Goal: Feedback & Contribution: Contribute content

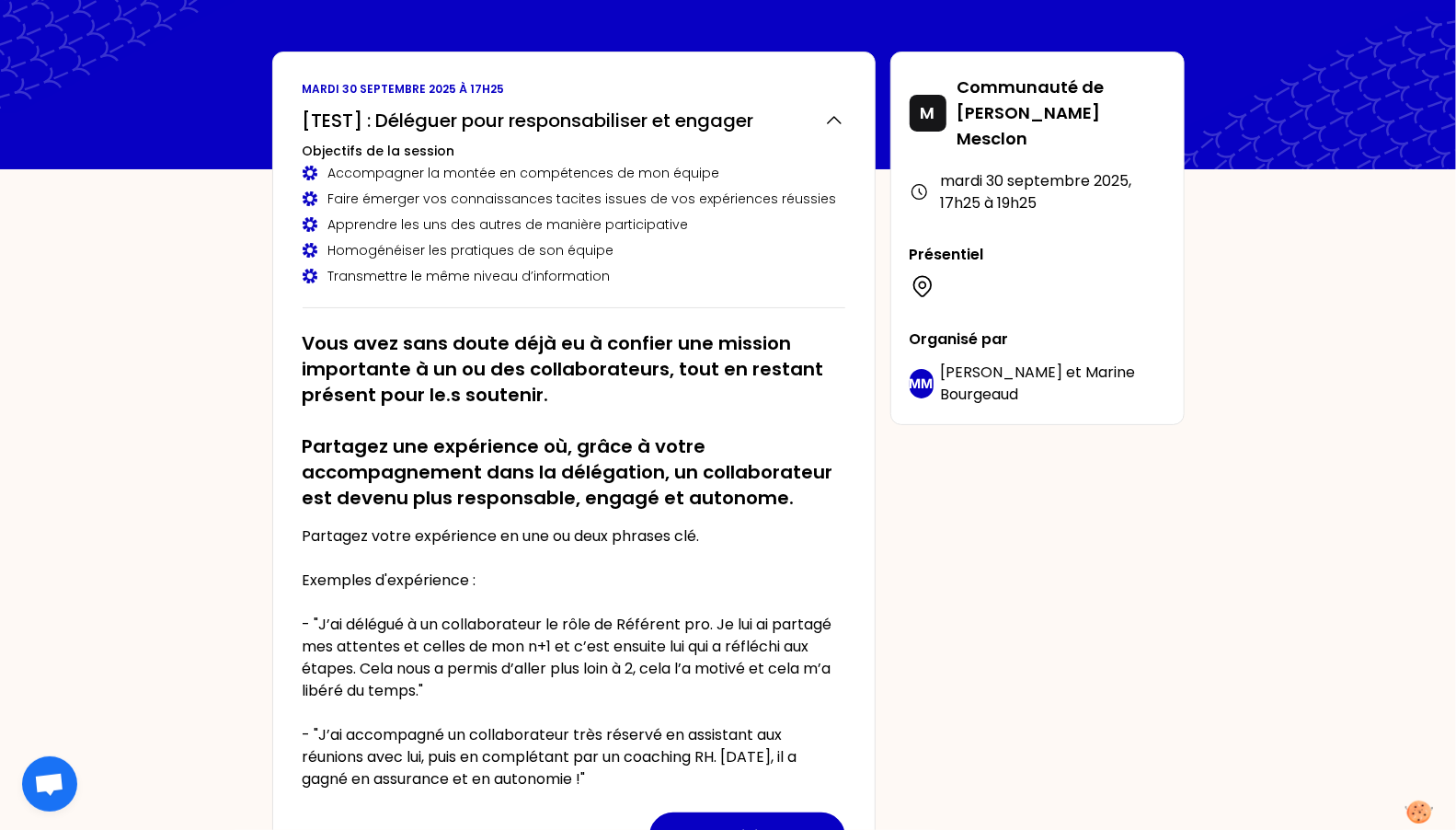
scroll to position [87, 0]
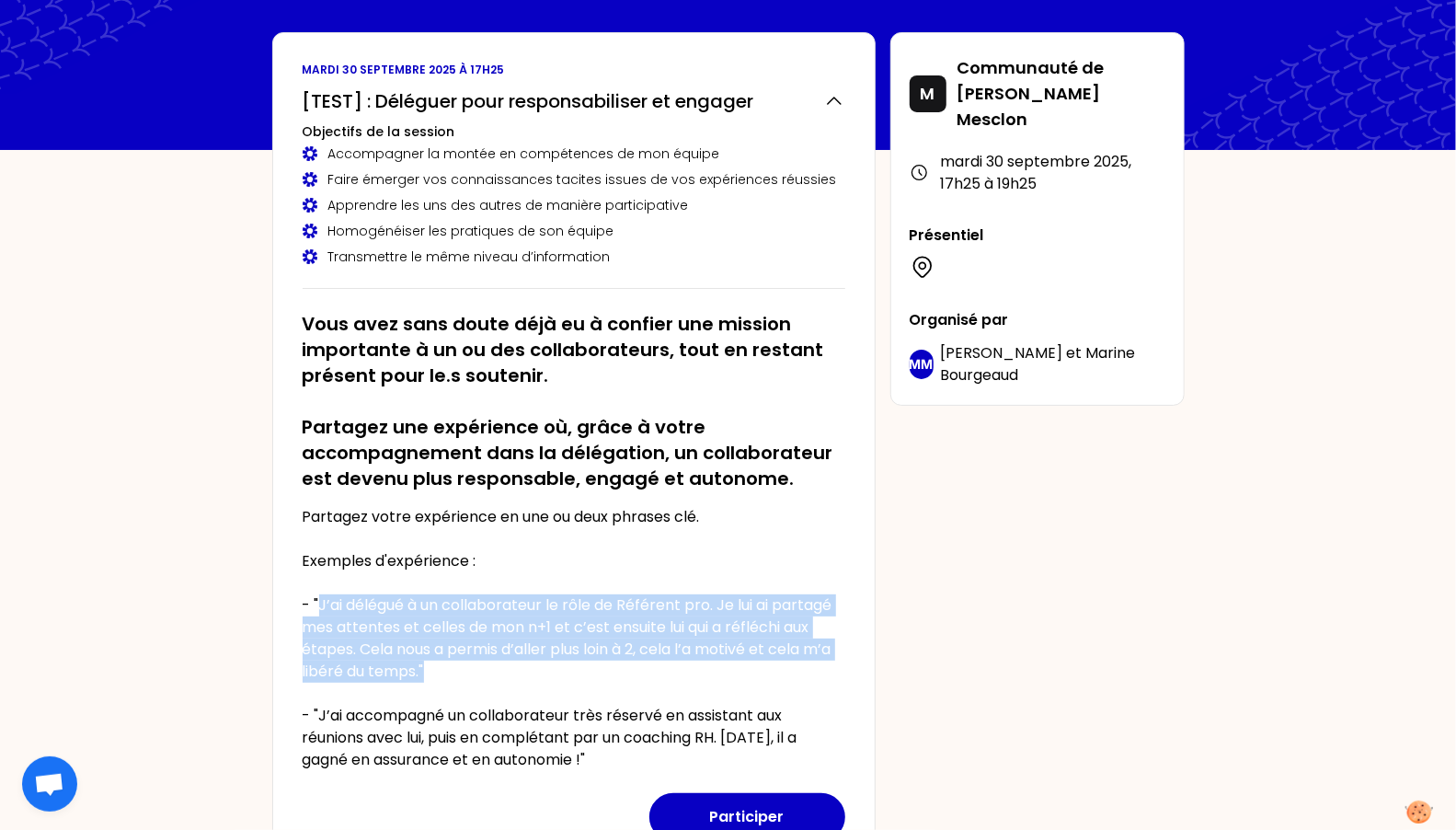
drag, startPoint x: 429, startPoint y: 678, endPoint x: 318, endPoint y: 601, distance: 135.1
click at [318, 601] on p "Partagez votre expérience en une ou deux phrases clé. Exemples d'expérience : -…" at bounding box center [573, 638] width 543 height 265
copy p "J’ai délégué à un collaborateur le rôle de Référent pro. Je lui ai partagé mes …"
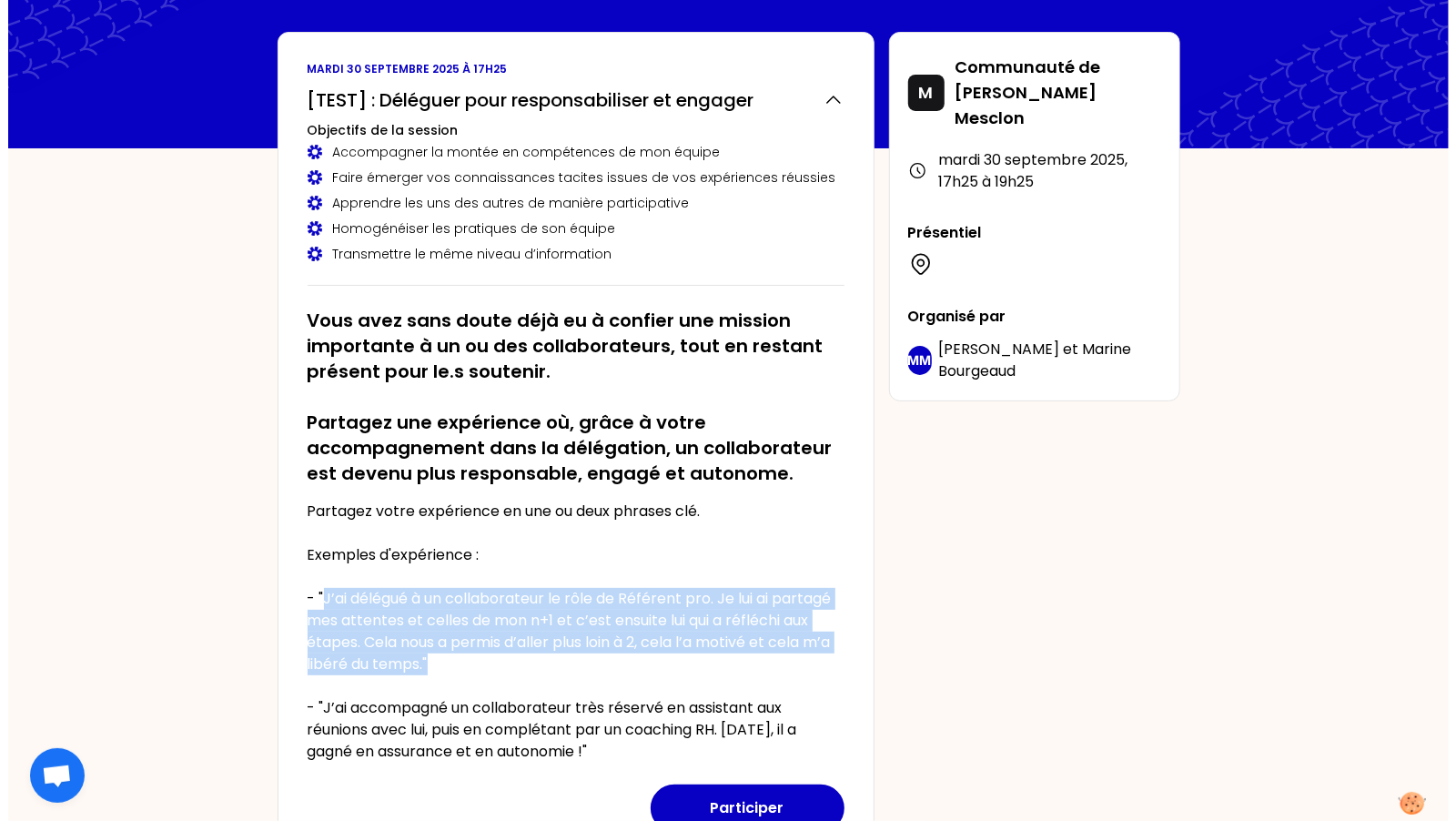
scroll to position [261, 0]
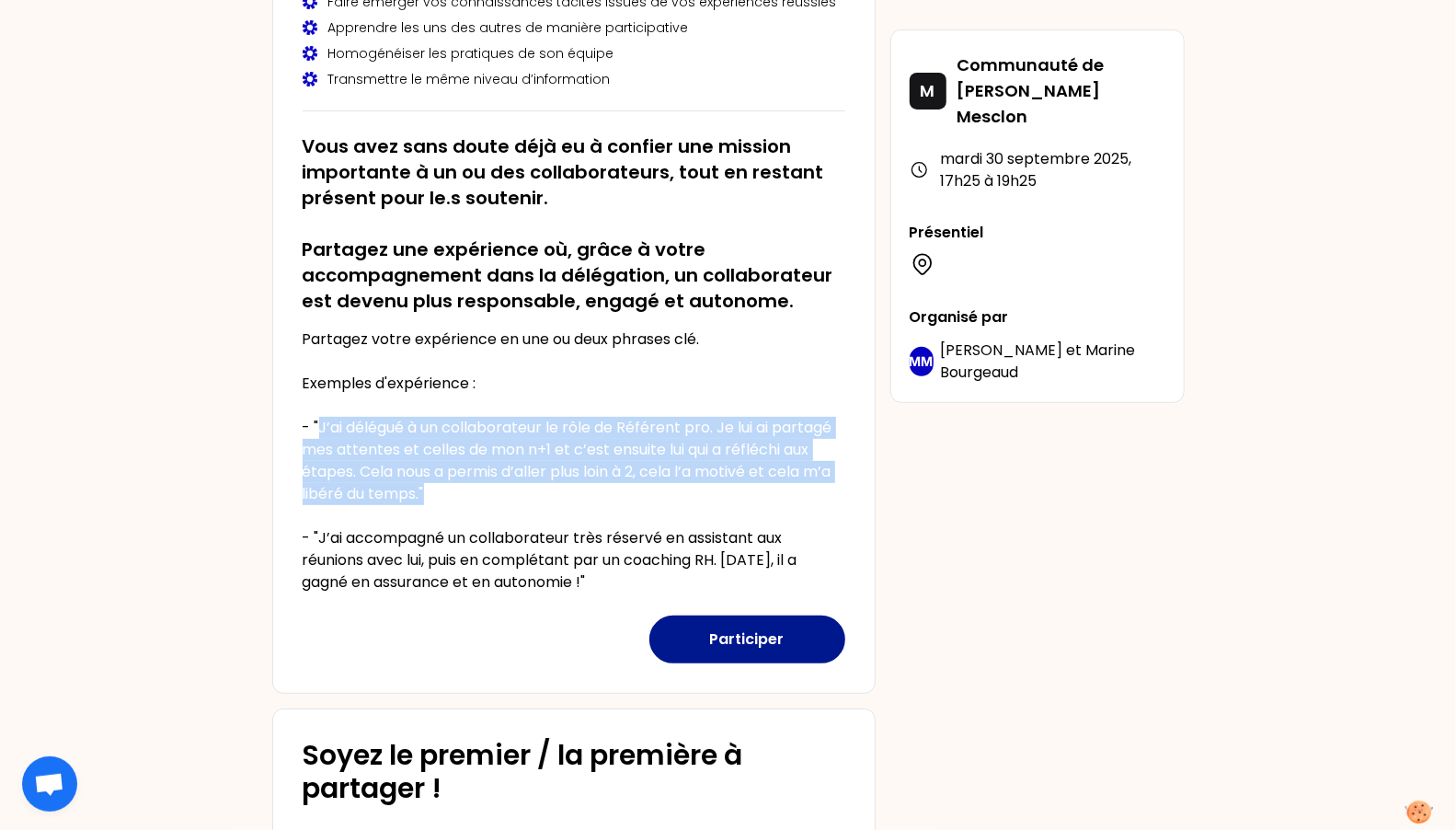
click at [785, 645] on button "Participer" at bounding box center [747, 640] width 196 height 48
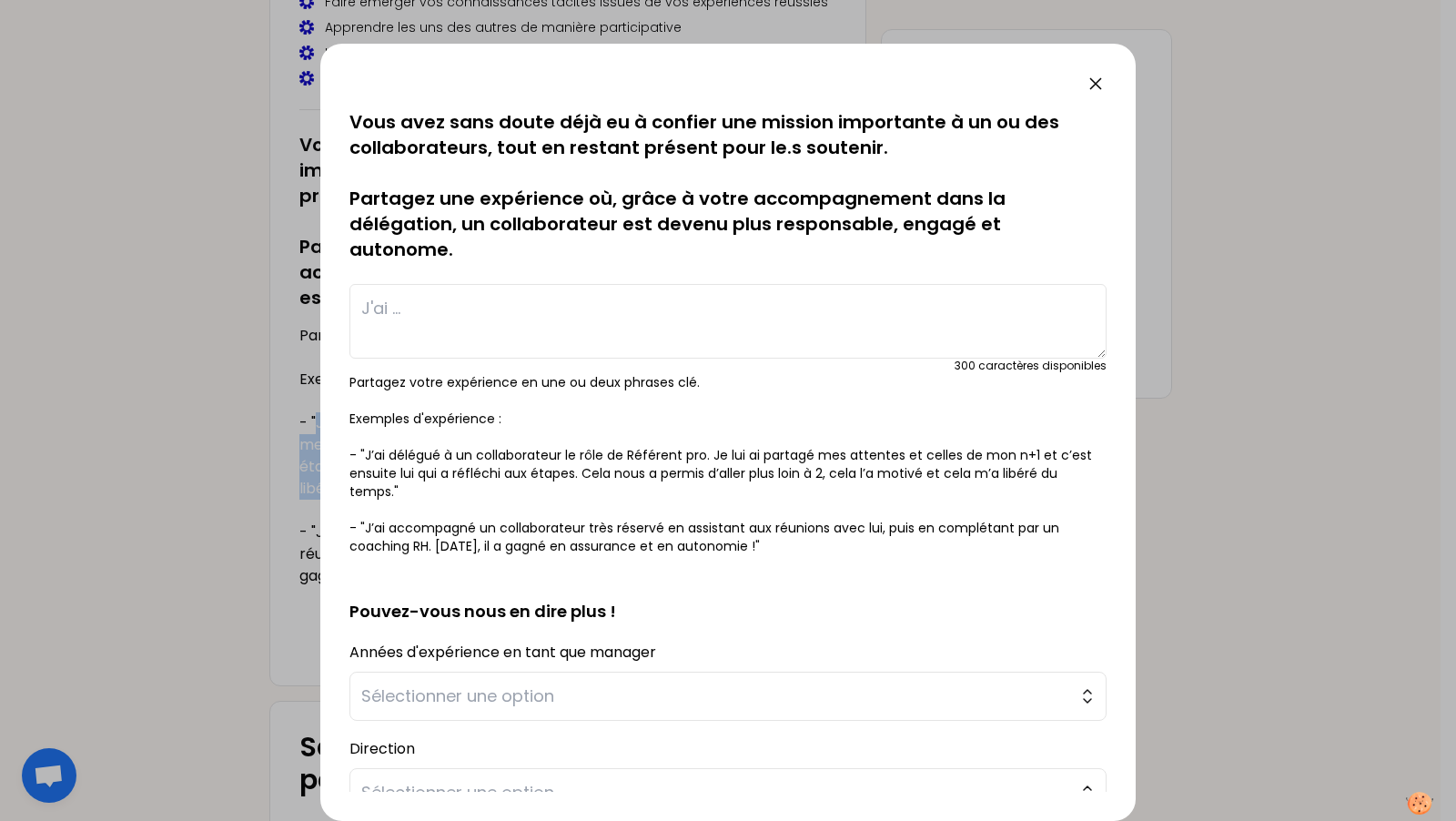
click at [755, 332] on textarea at bounding box center [728, 321] width 757 height 74
paste textarea "J’ai délégué à un collaborateur le rôle de Référent pro. Je lui ai partagé mes …"
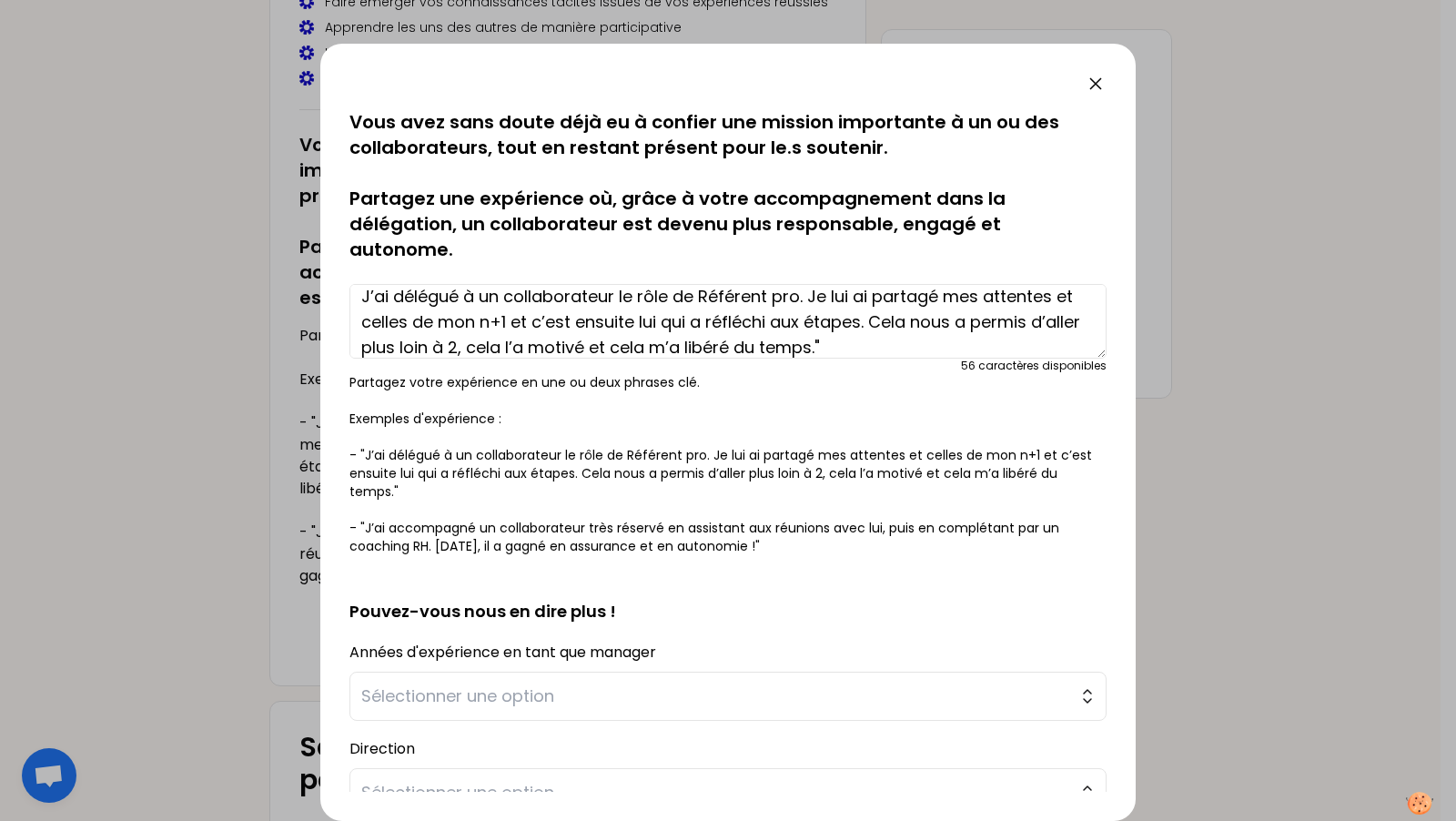
scroll to position [237, 0]
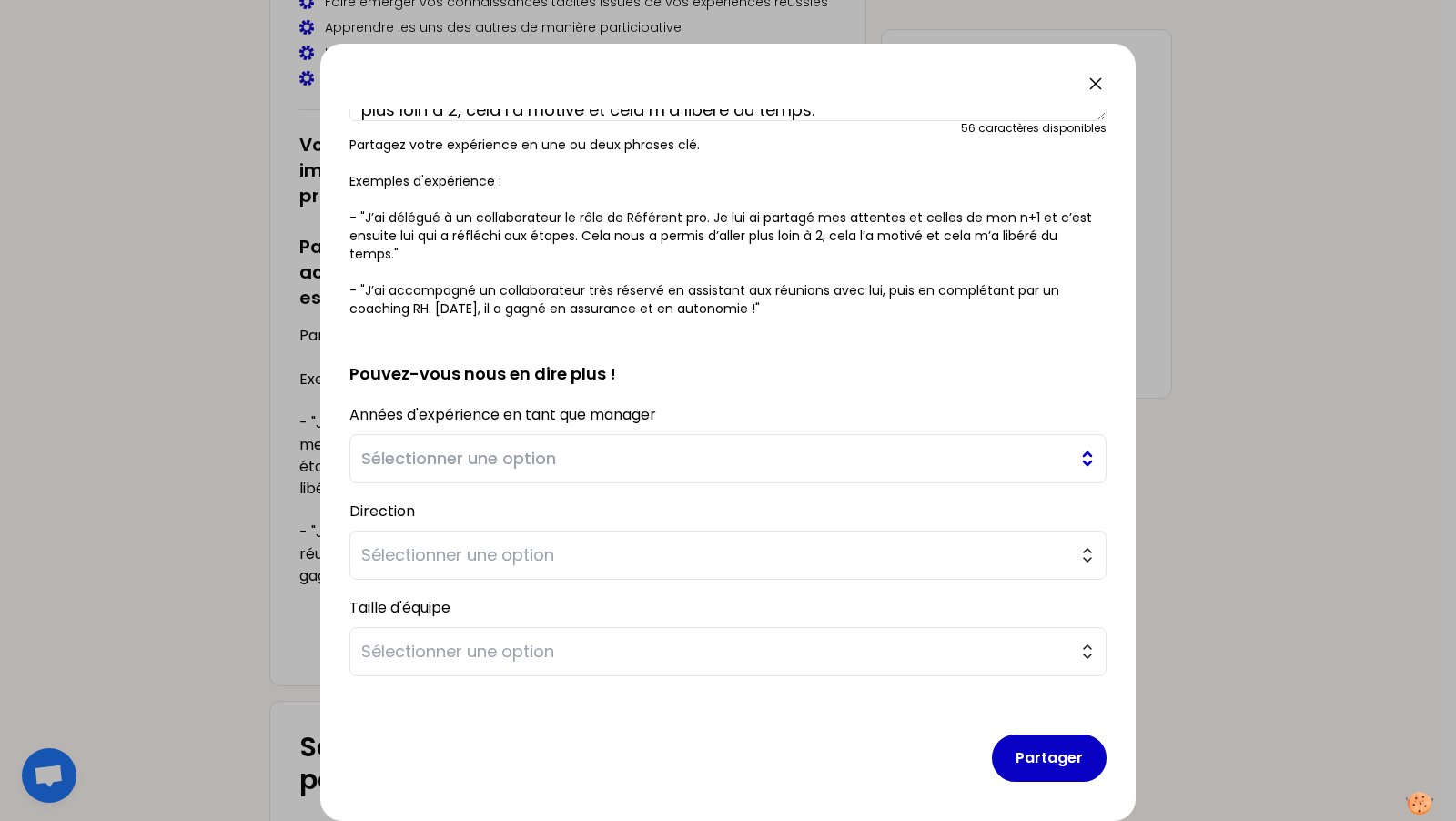
type textarea "J’ai délégué à un collaborateur le rôle de Référent pro. Je lui ai partagé mes …"
click at [682, 454] on span "Sélectionner une option" at bounding box center [715, 459] width 708 height 26
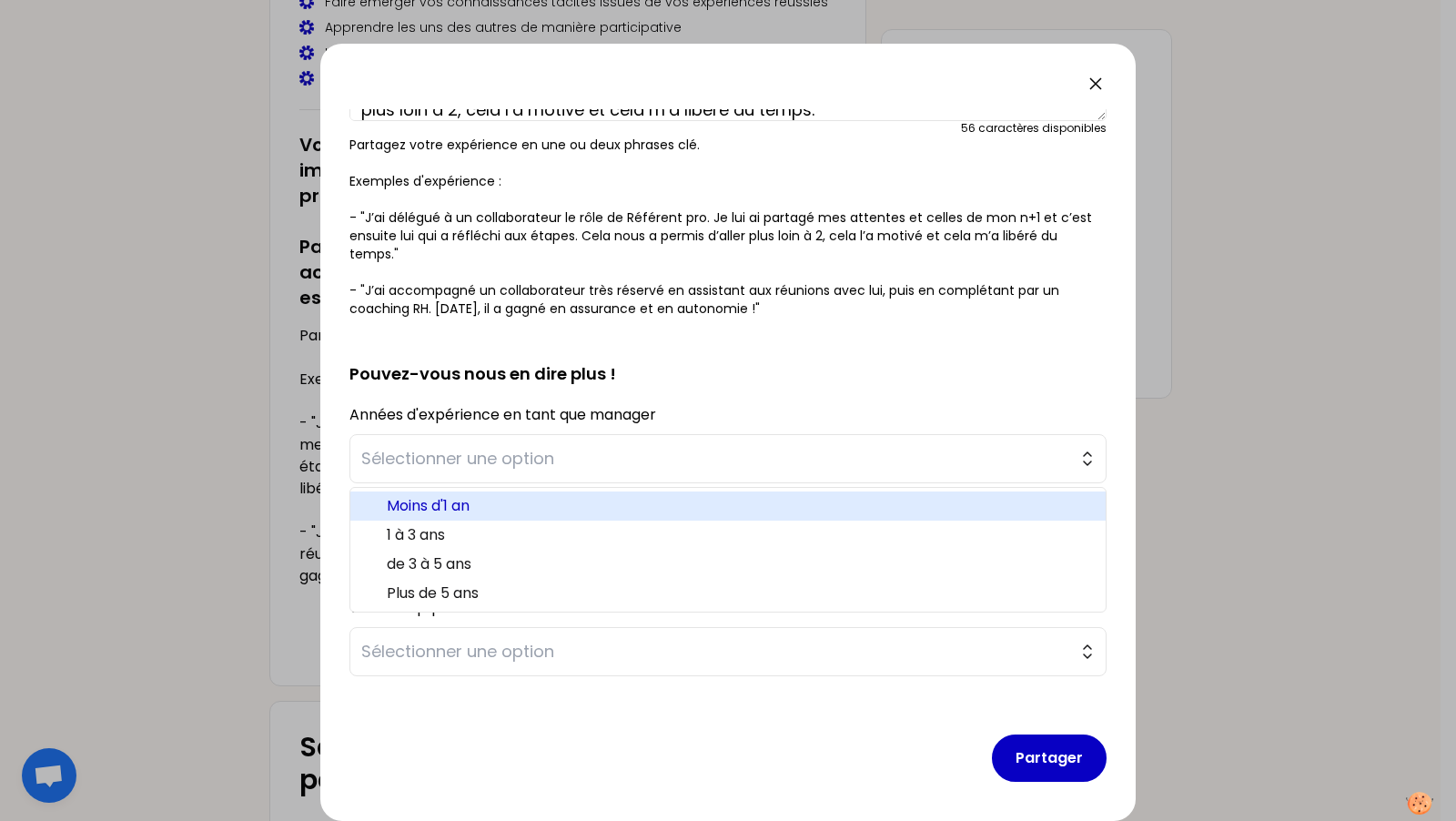
click at [663, 502] on span "Moins d'1 an" at bounding box center [739, 505] width 705 height 22
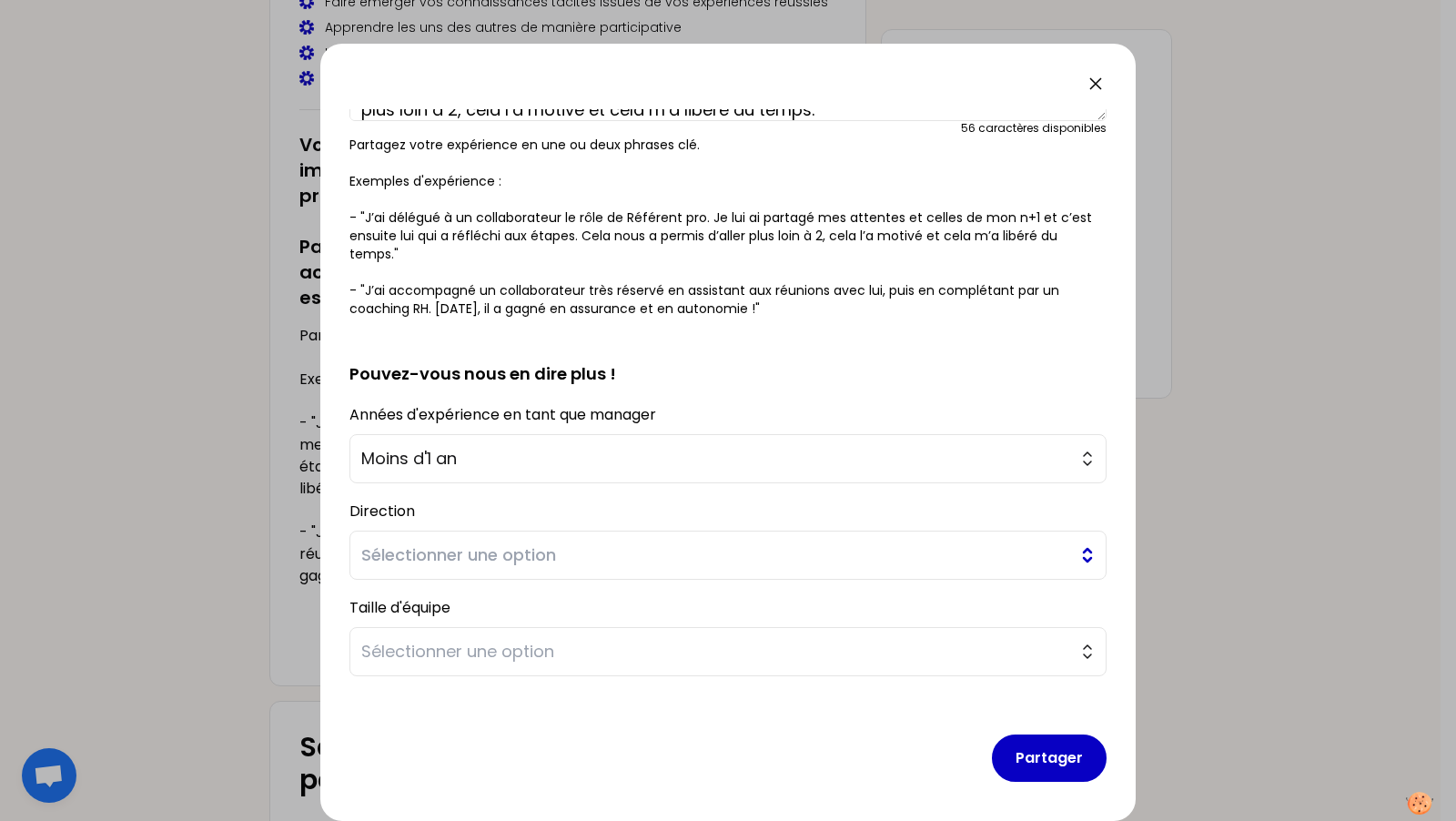
click at [663, 556] on span "Sélectionner une option" at bounding box center [715, 555] width 708 height 26
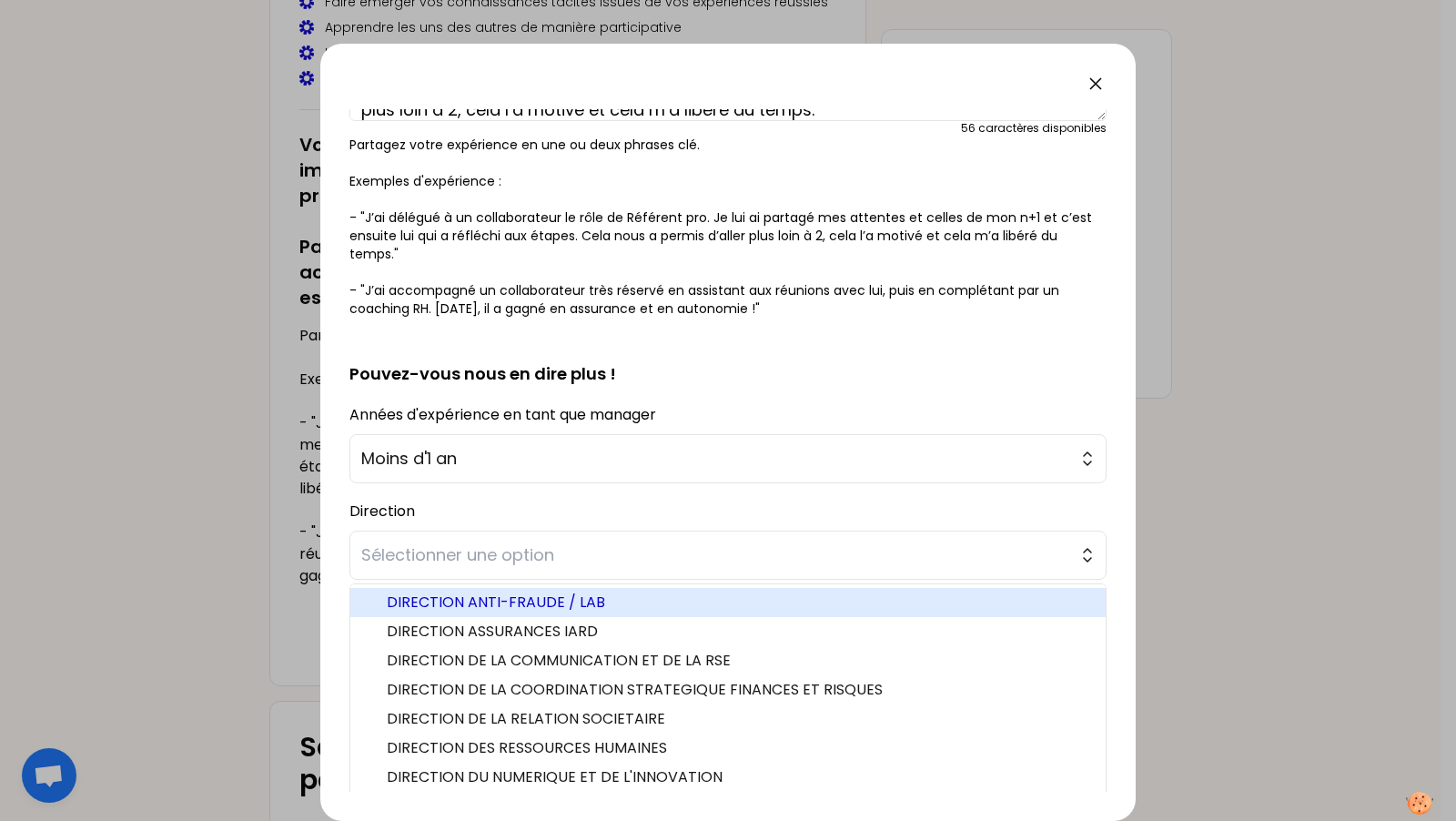
click at [645, 601] on span "DIRECTION ANTI-FRAUDE / LAB" at bounding box center [739, 602] width 705 height 22
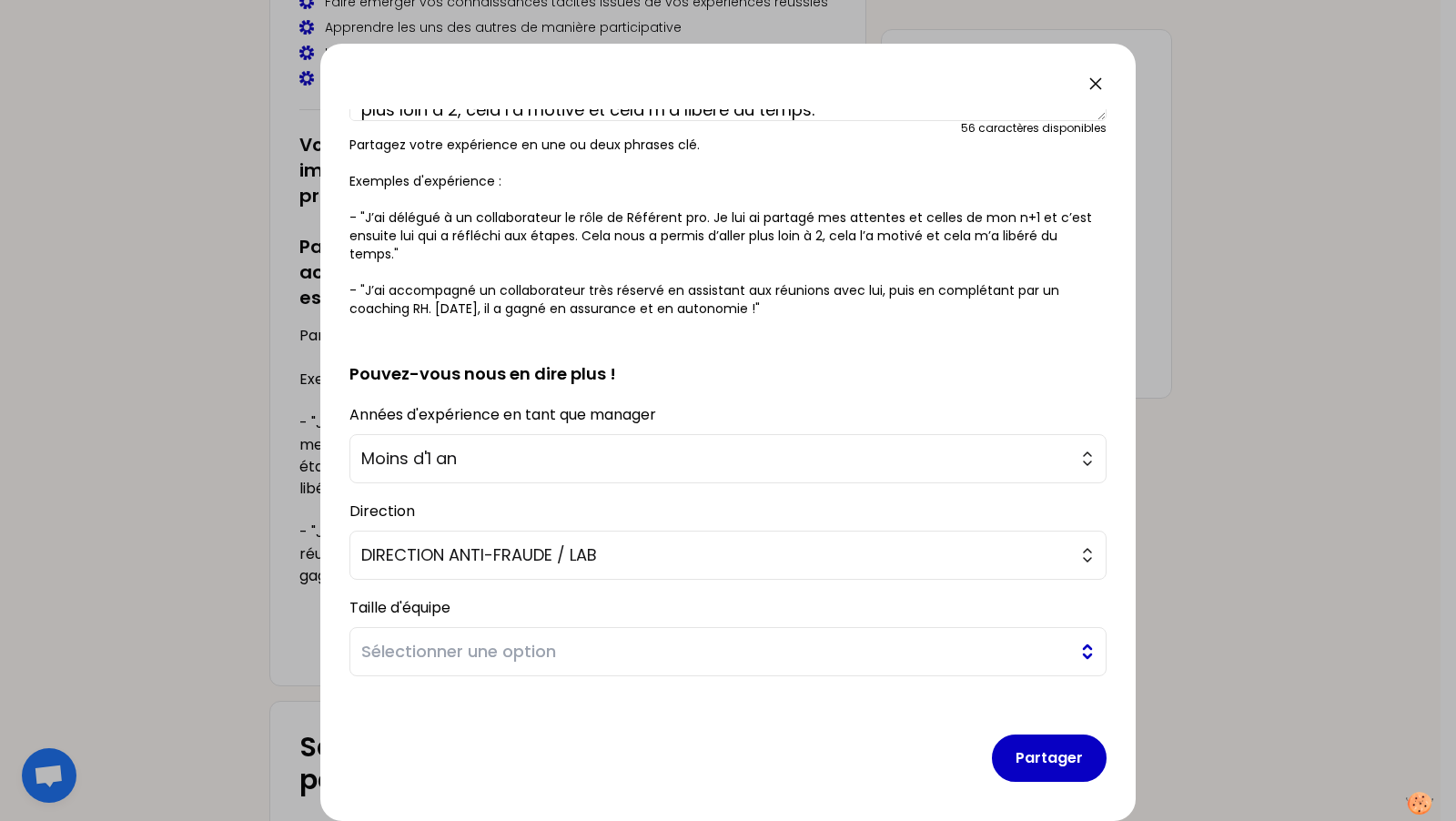
click at [680, 651] on span "Sélectionner une option" at bounding box center [715, 651] width 708 height 26
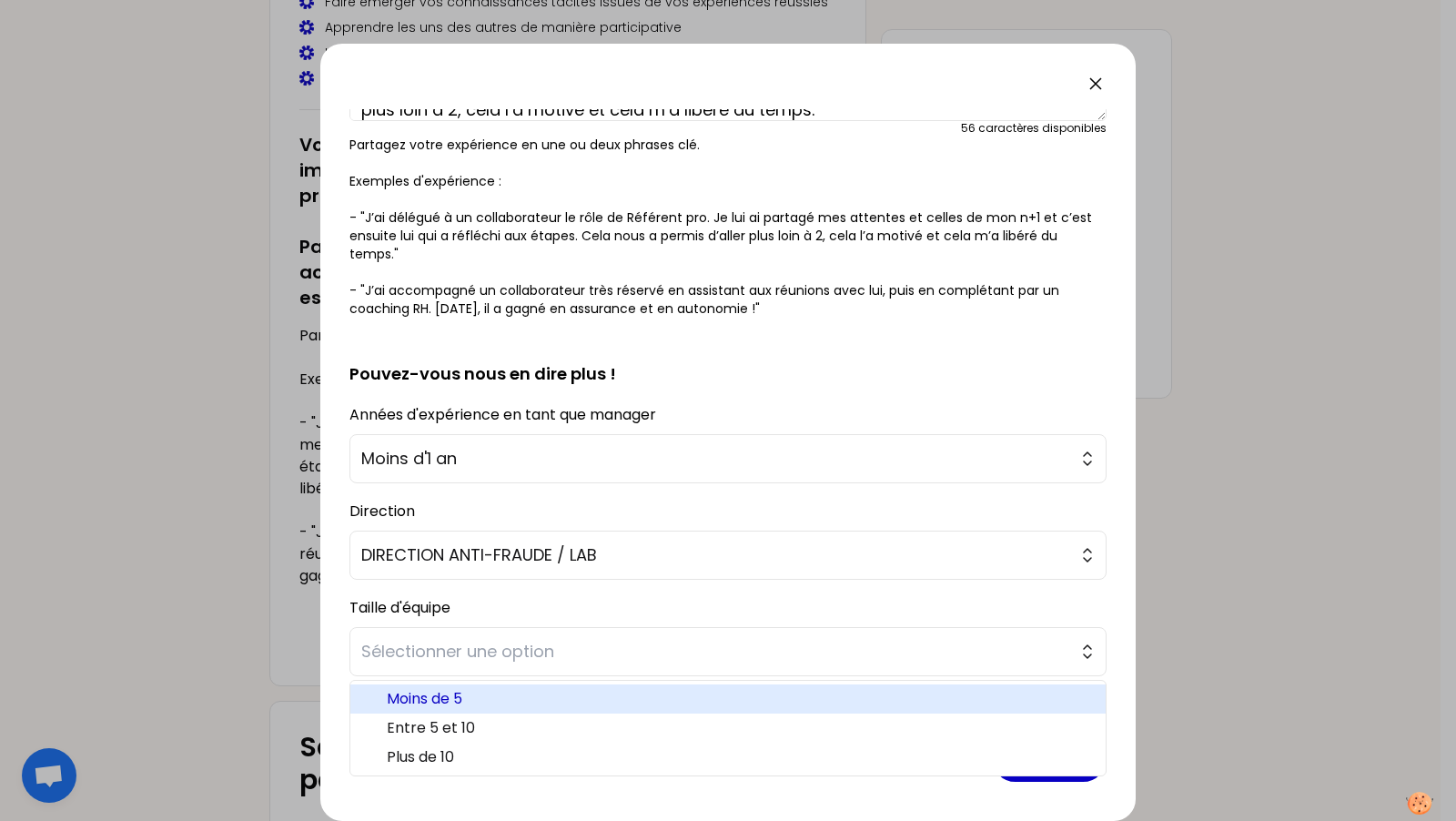
click at [651, 696] on span "Moins de 5" at bounding box center [739, 699] width 705 height 22
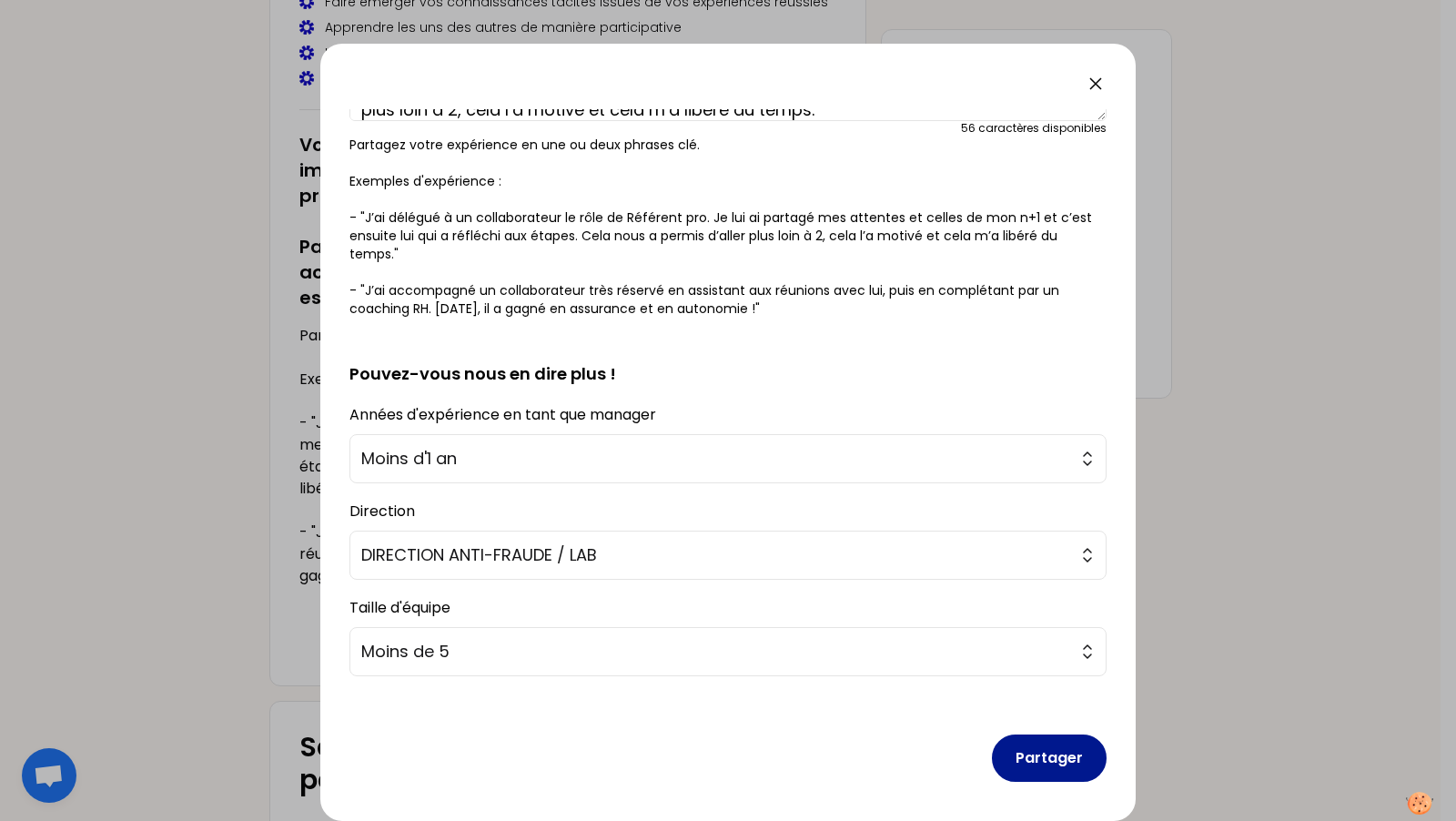
click at [1040, 749] on button "Partager" at bounding box center [1049, 758] width 114 height 48
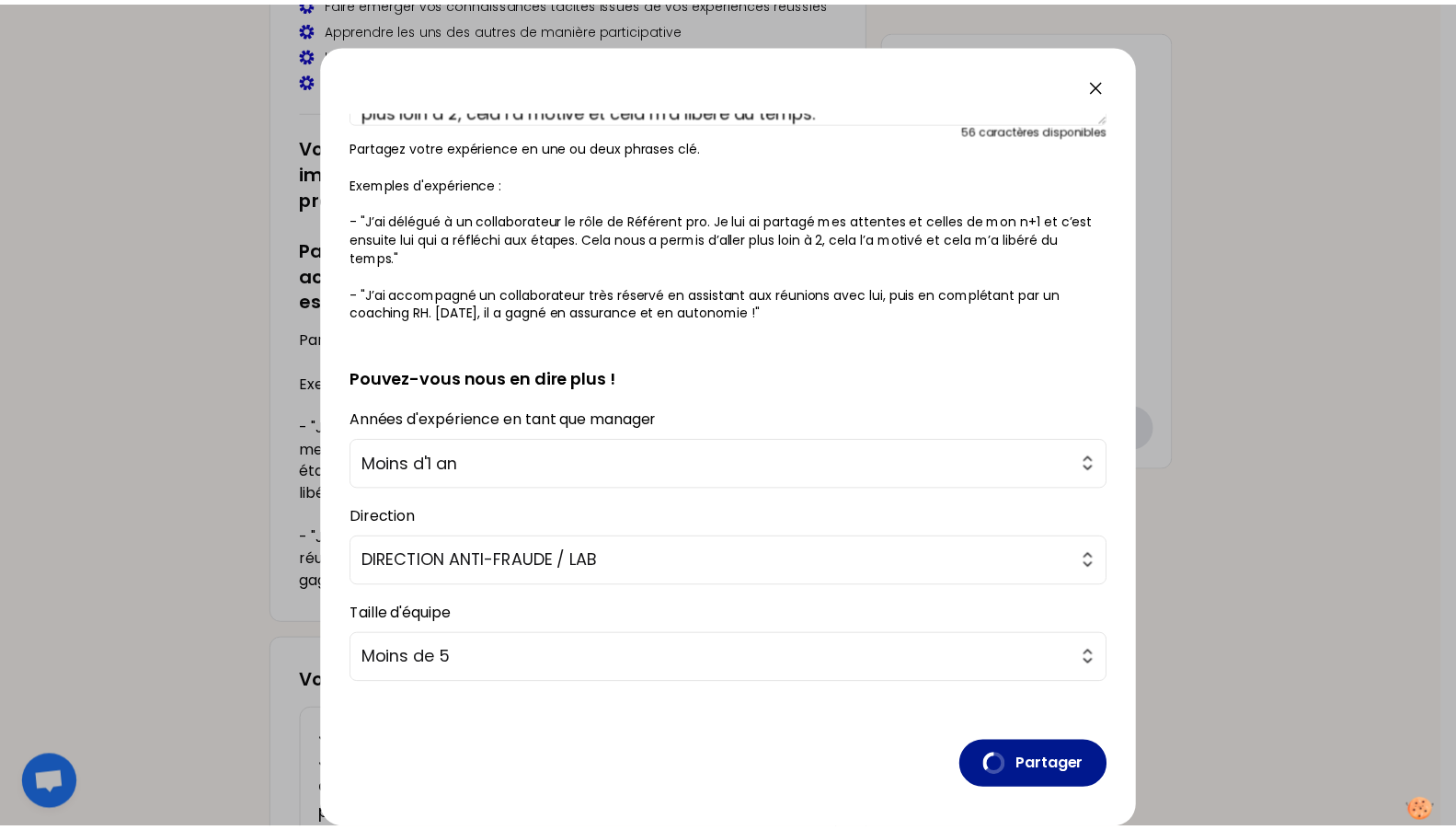
scroll to position [0, 0]
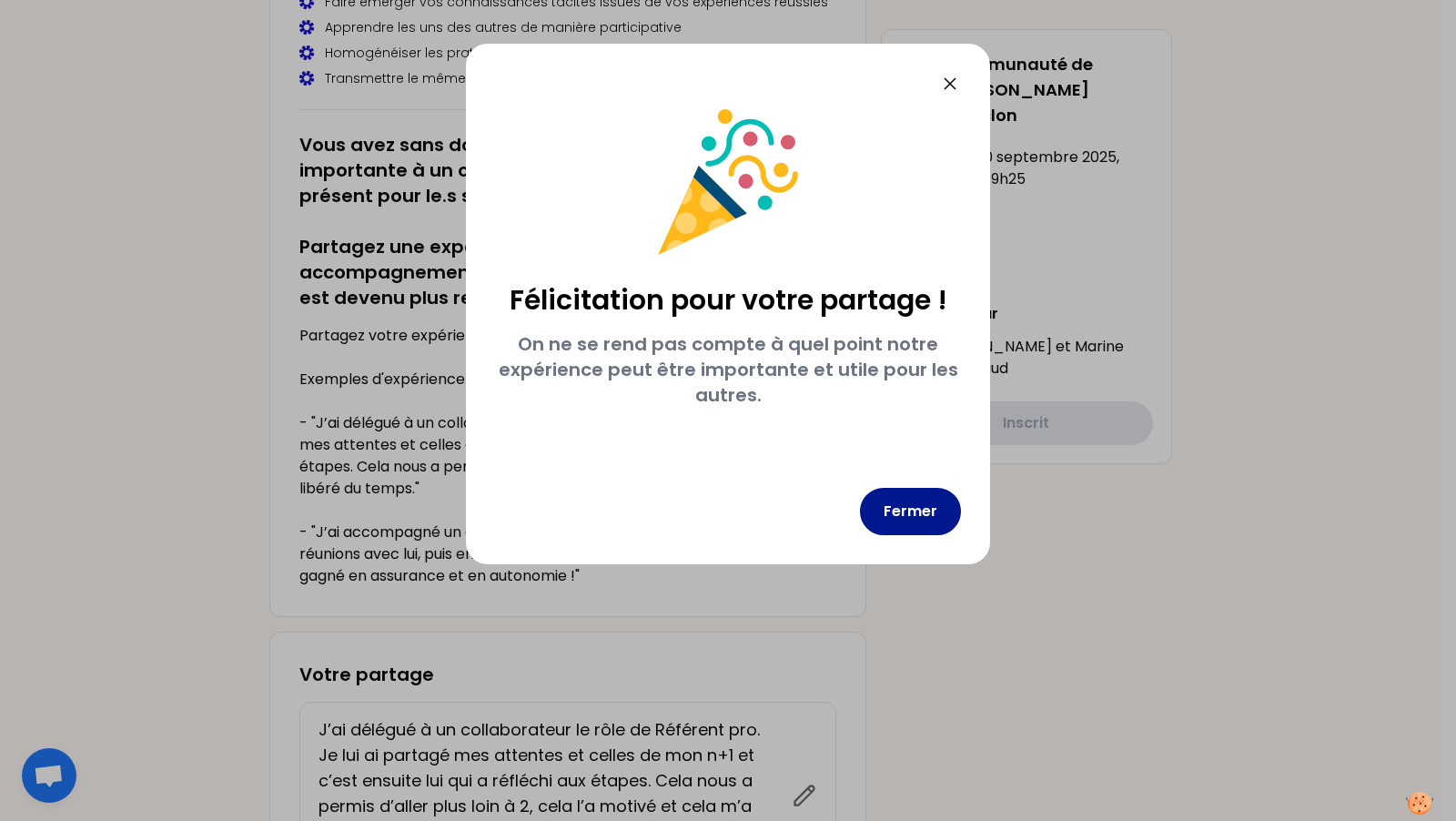
click at [924, 492] on button "Fermer" at bounding box center [911, 512] width 101 height 48
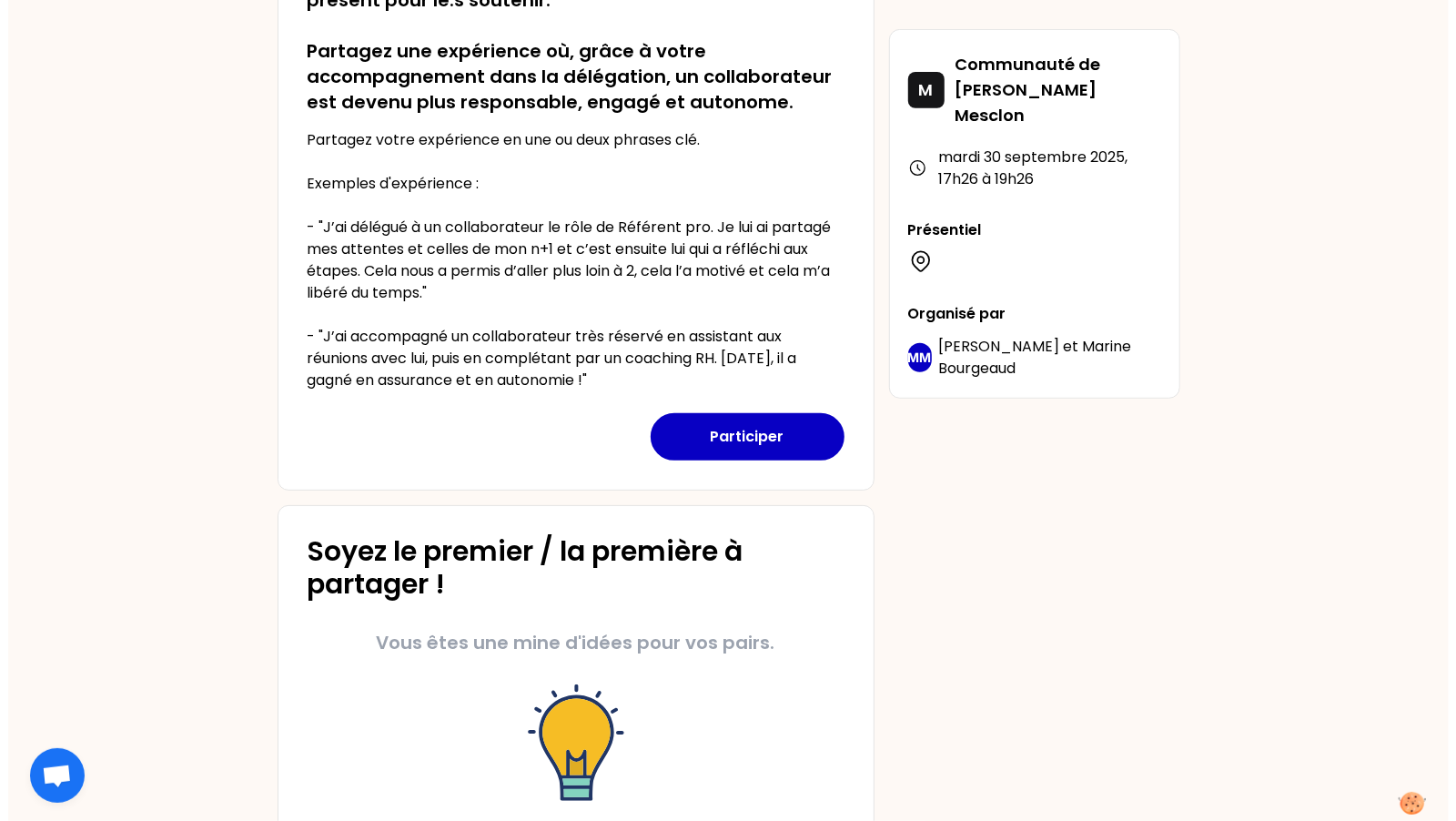
scroll to position [424, 0]
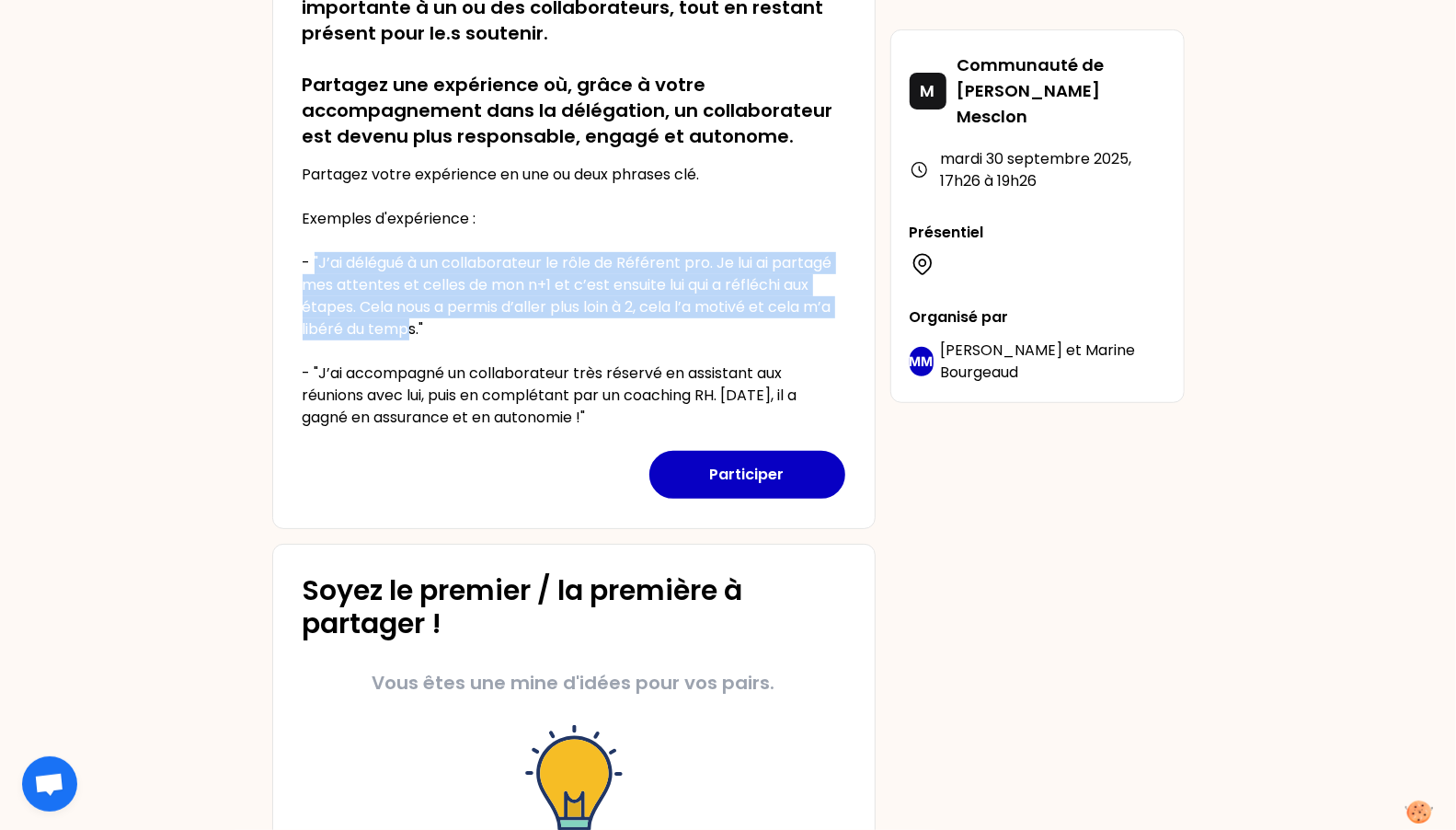
drag, startPoint x: 315, startPoint y: 258, endPoint x: 413, endPoint y: 327, distance: 119.9
click at [413, 327] on p "Partagez votre expérience en une ou deux phrases clé. Exemples d'expérience : -…" at bounding box center [573, 296] width 543 height 265
copy p ""J’ai délégué à un collaborateur le rôle de Référent pro. Je lui ai partagé mes…"
click at [750, 468] on button "Participer" at bounding box center [747, 475] width 196 height 48
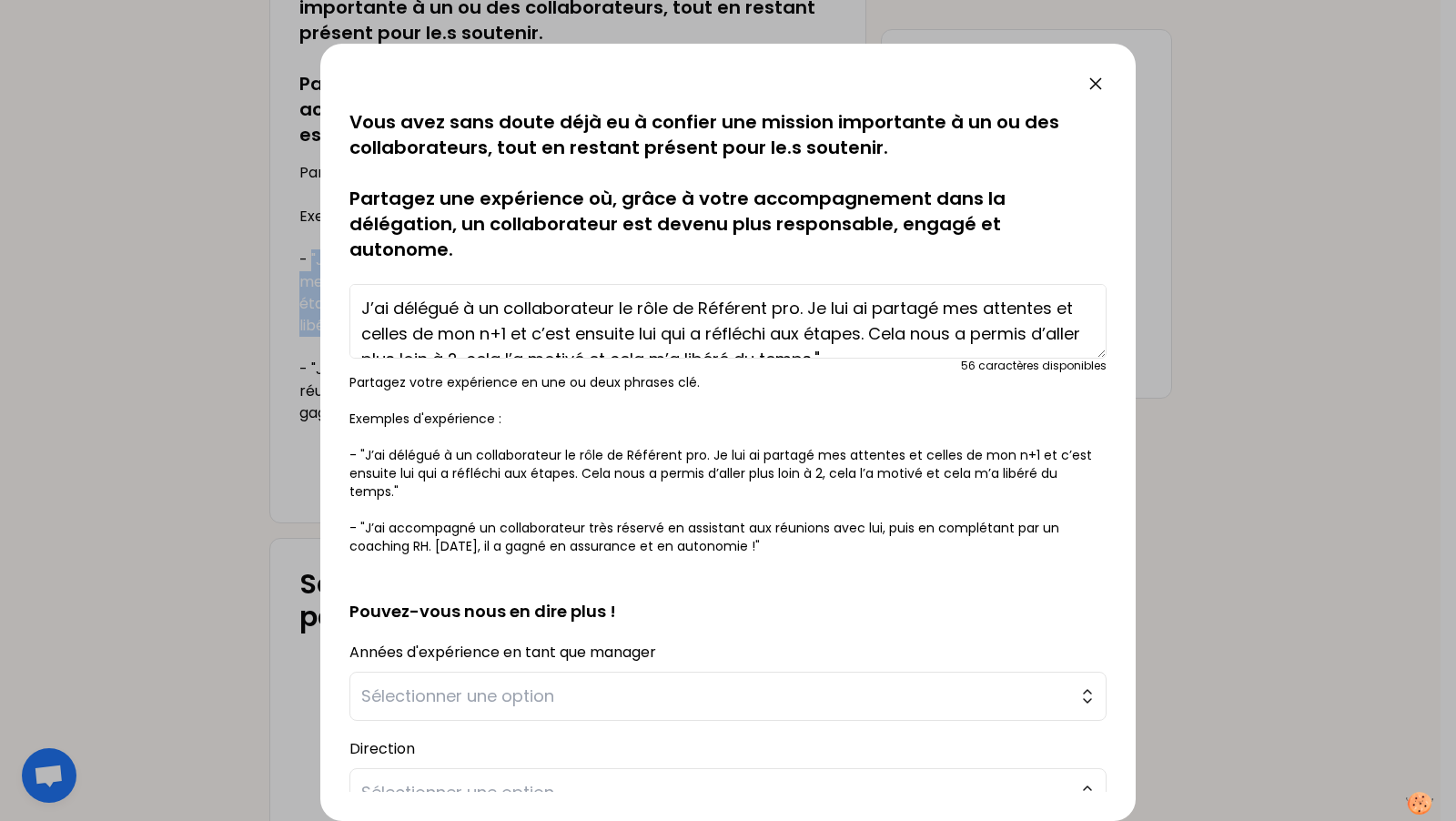
scroll to position [237, 0]
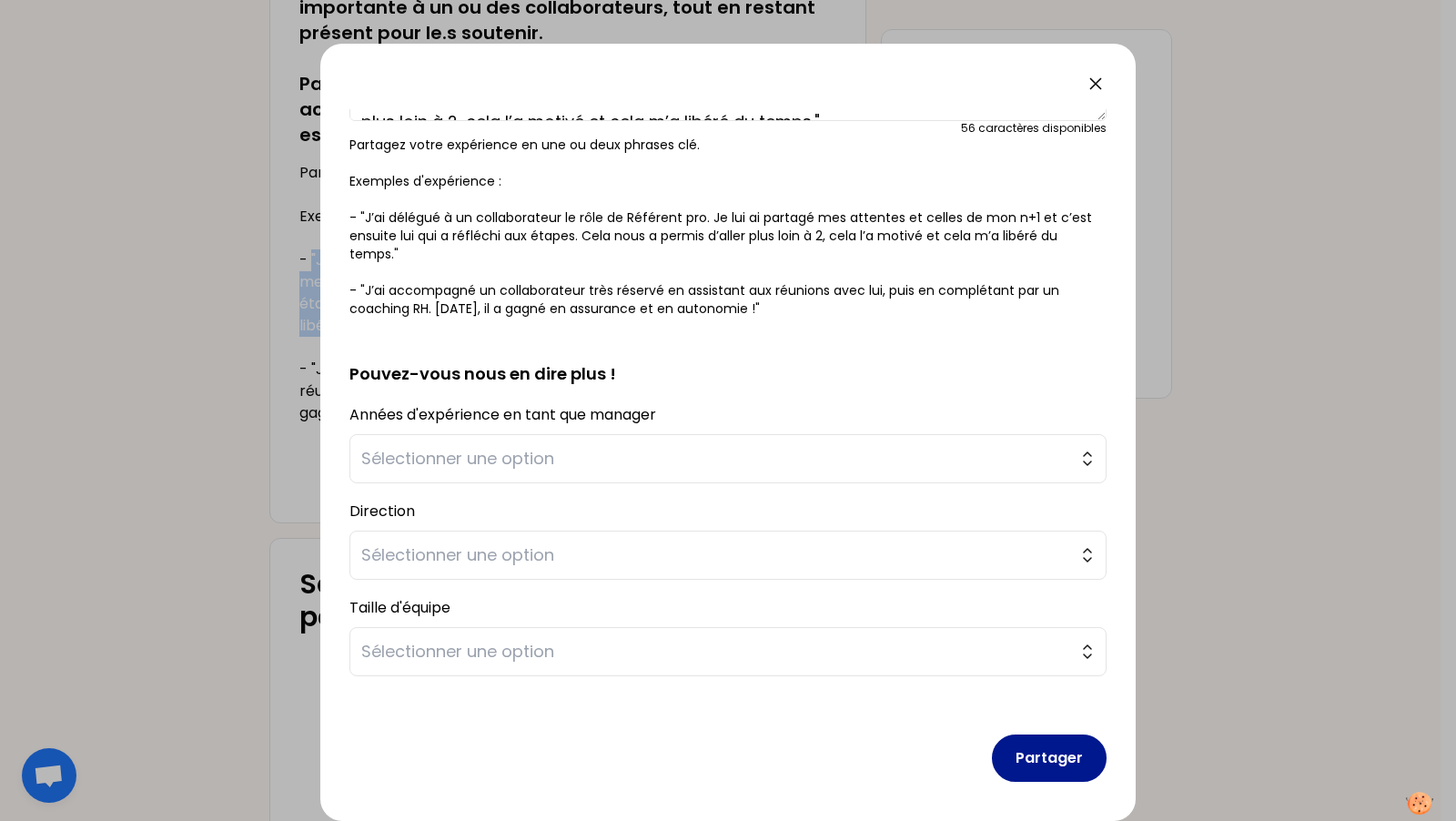
click at [1056, 756] on button "Partager" at bounding box center [1049, 758] width 114 height 48
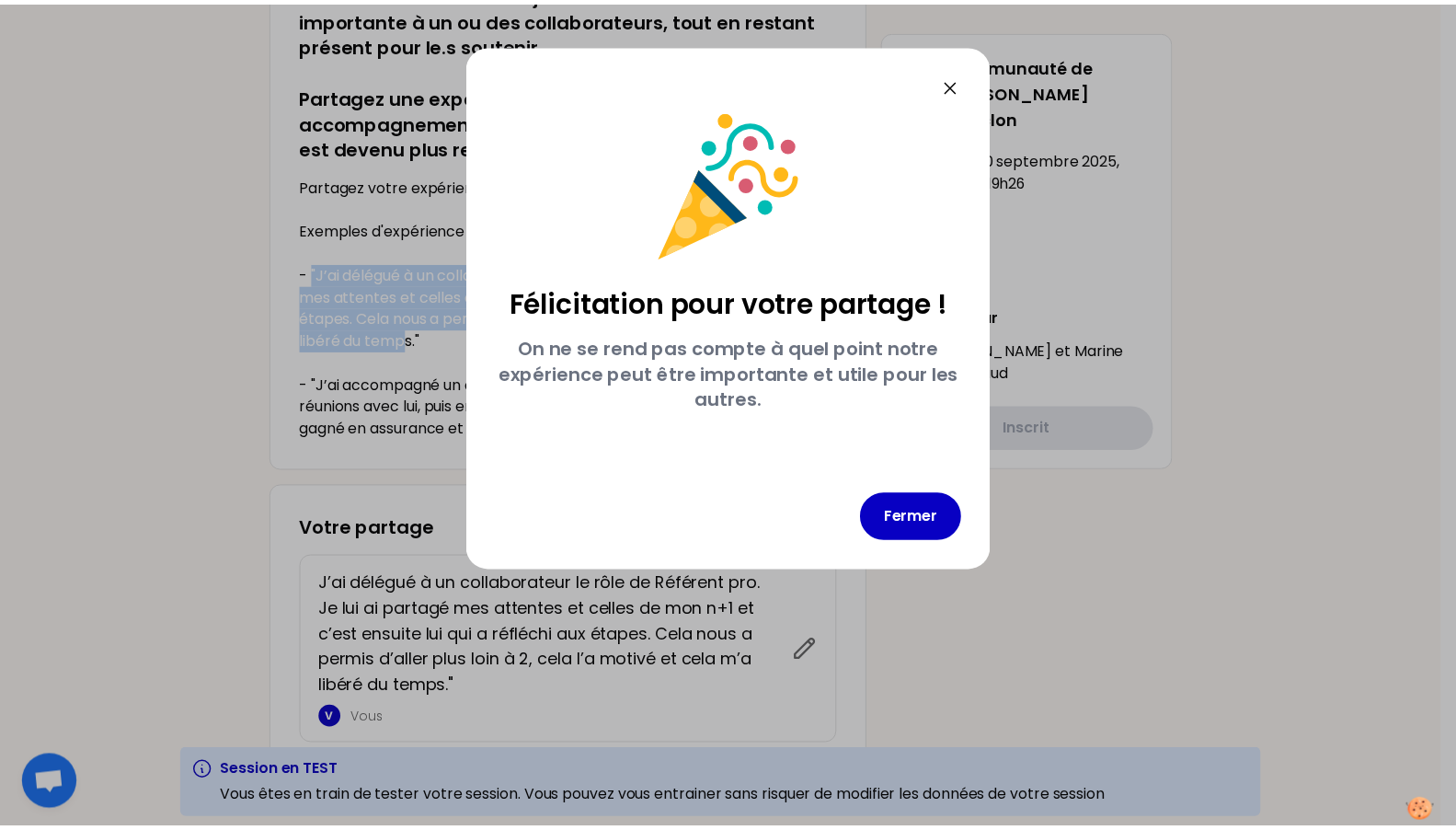
scroll to position [0, 0]
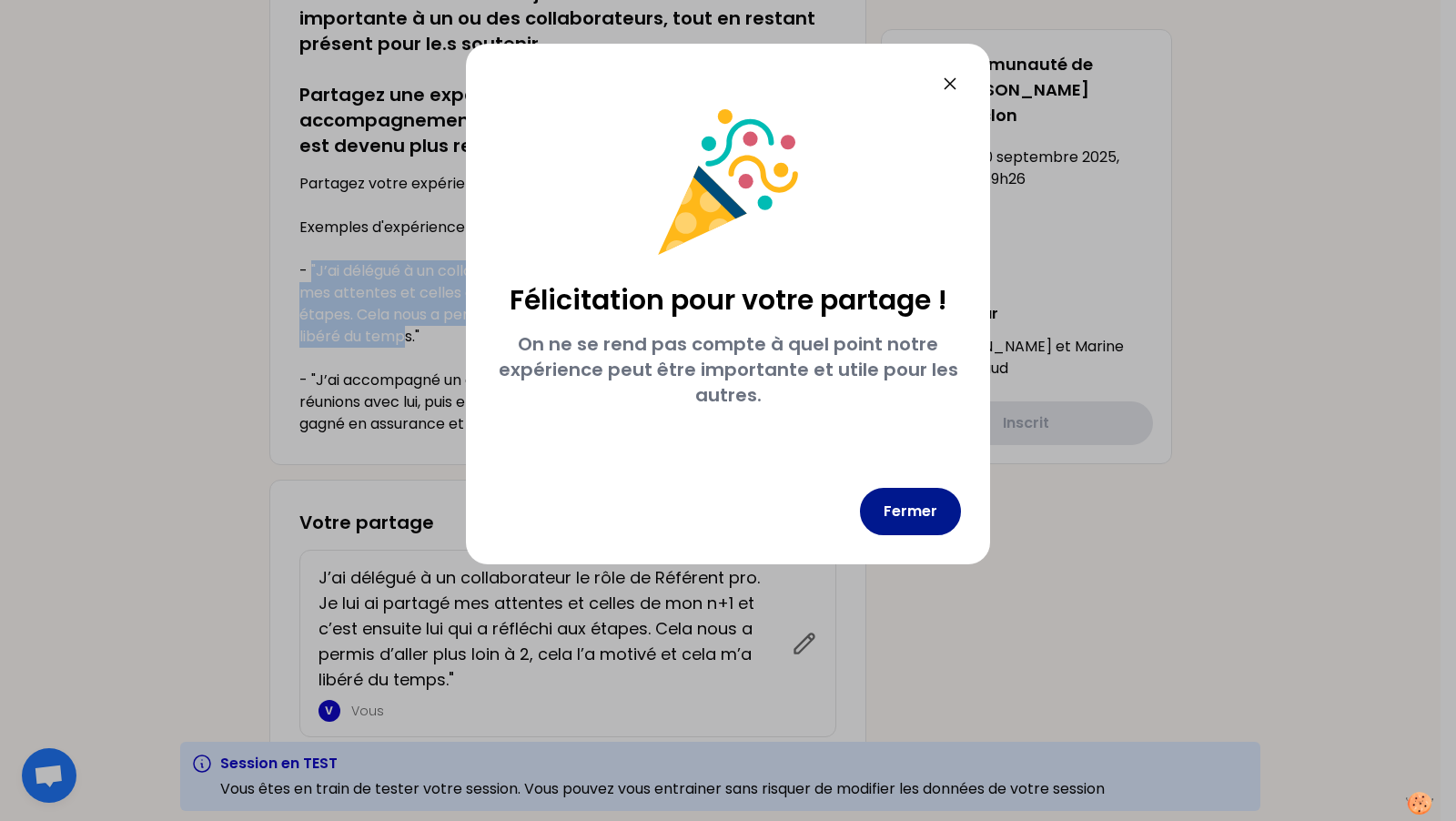
click at [927, 509] on button "Fermer" at bounding box center [911, 512] width 101 height 48
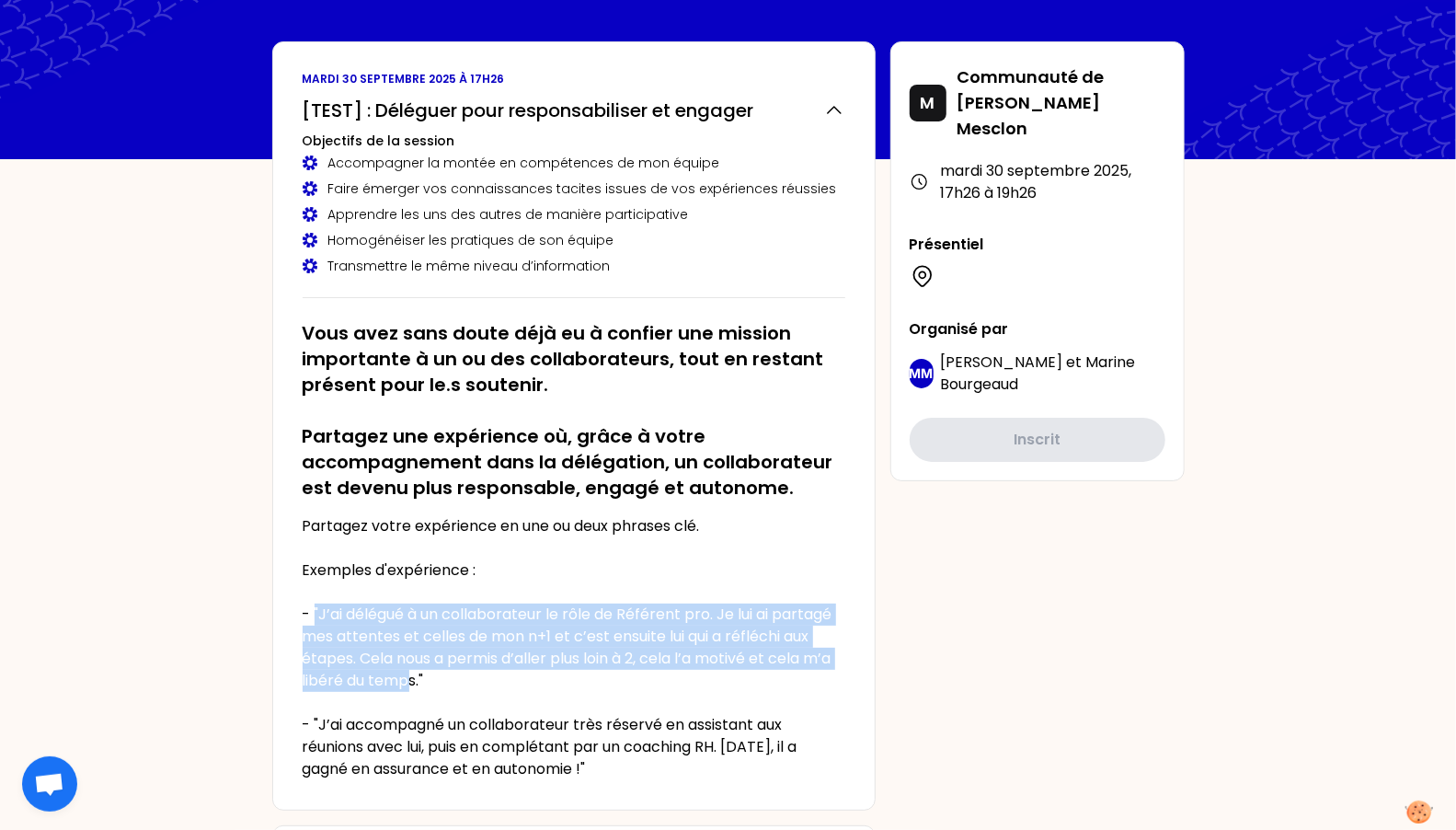
scroll to position [417, 0]
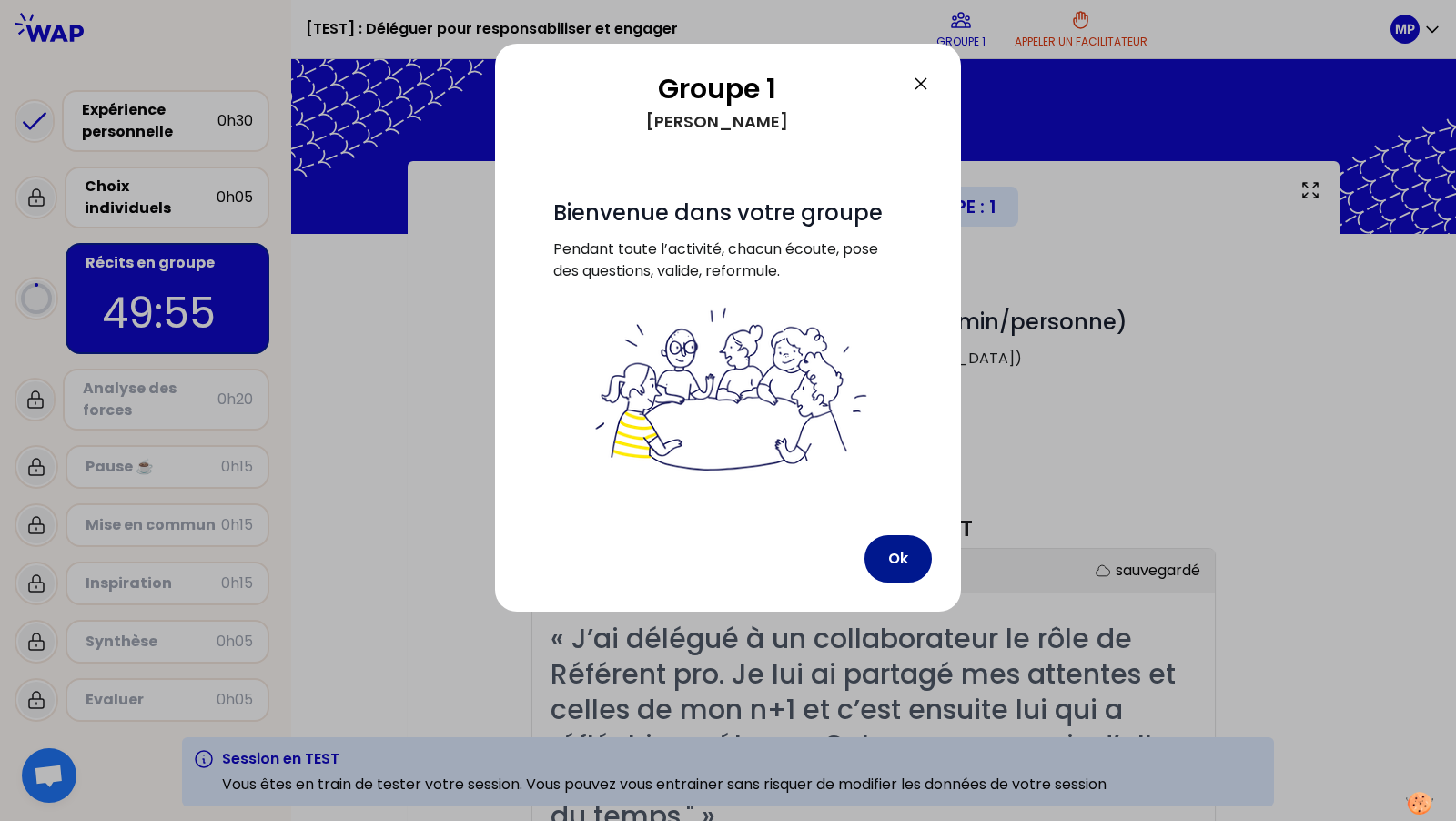
click at [900, 564] on button "Ok" at bounding box center [898, 559] width 68 height 48
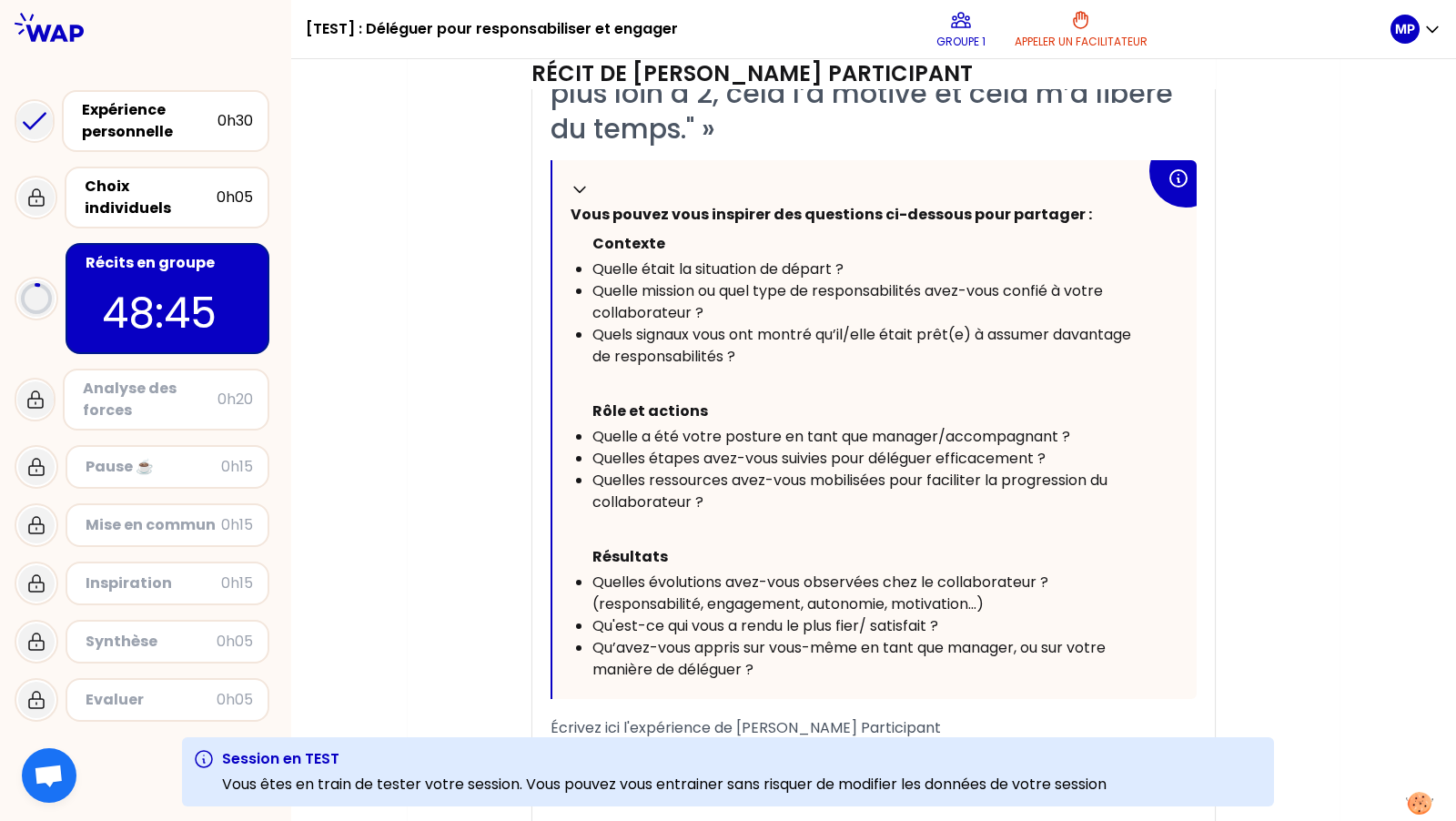
scroll to position [695, 0]
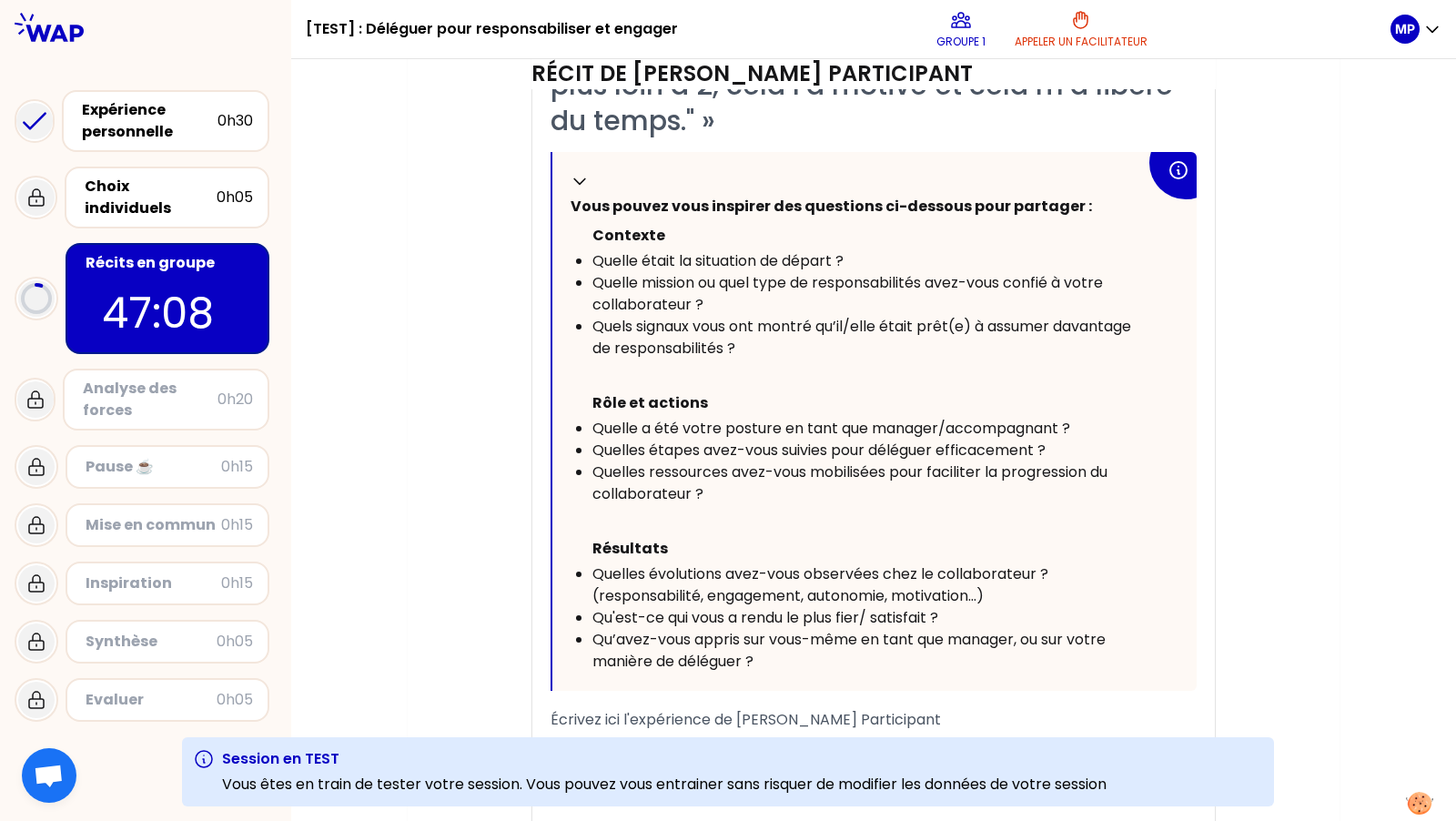
click at [871, 462] on span "Quelles ressources avez-vous mobilisées pour faciliter la progression du collab…" at bounding box center [851, 482] width 519 height 43
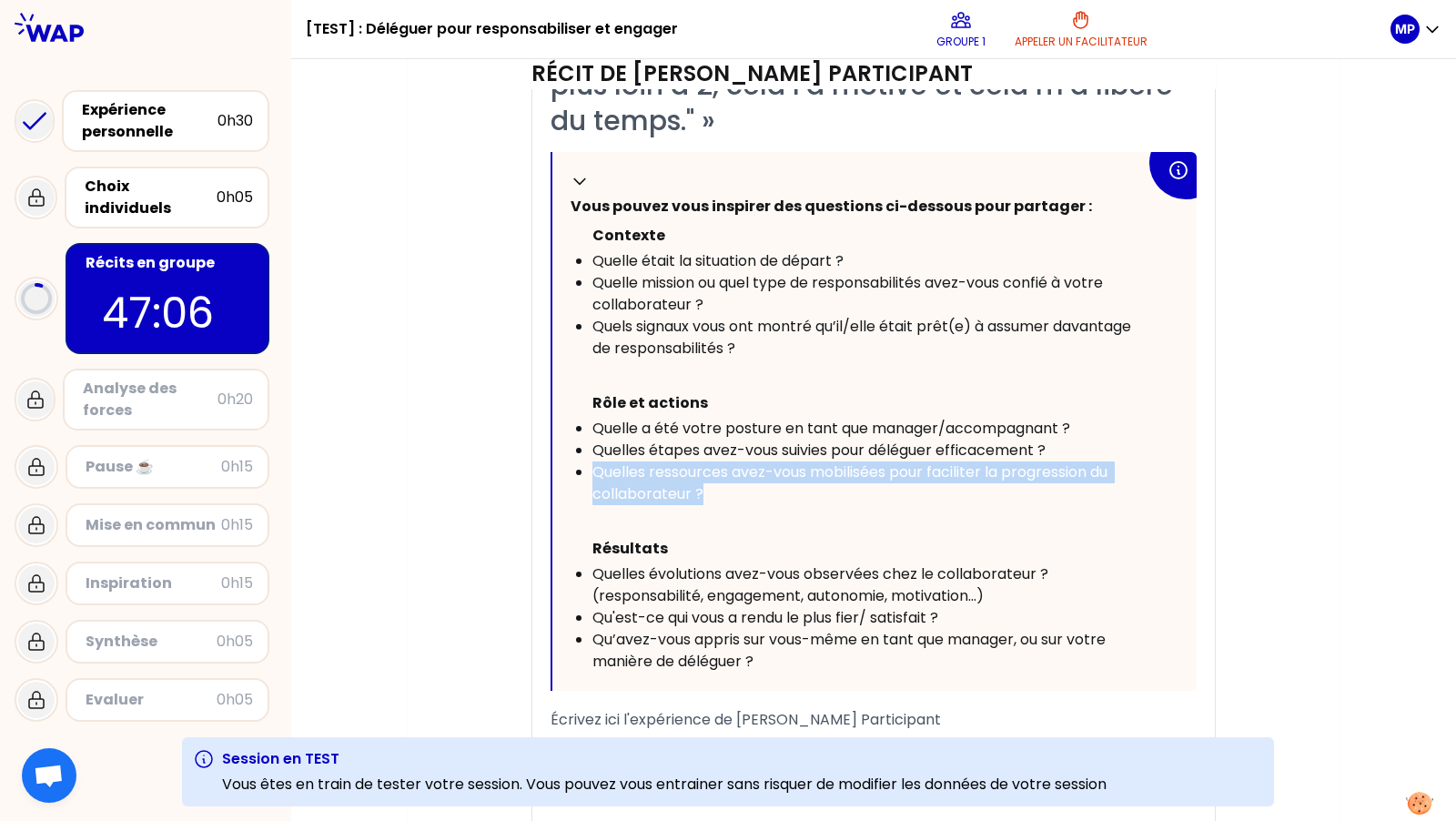
copy span "Quelles ressources avez-vous mobilisées pour faciliter la progression du collab…"
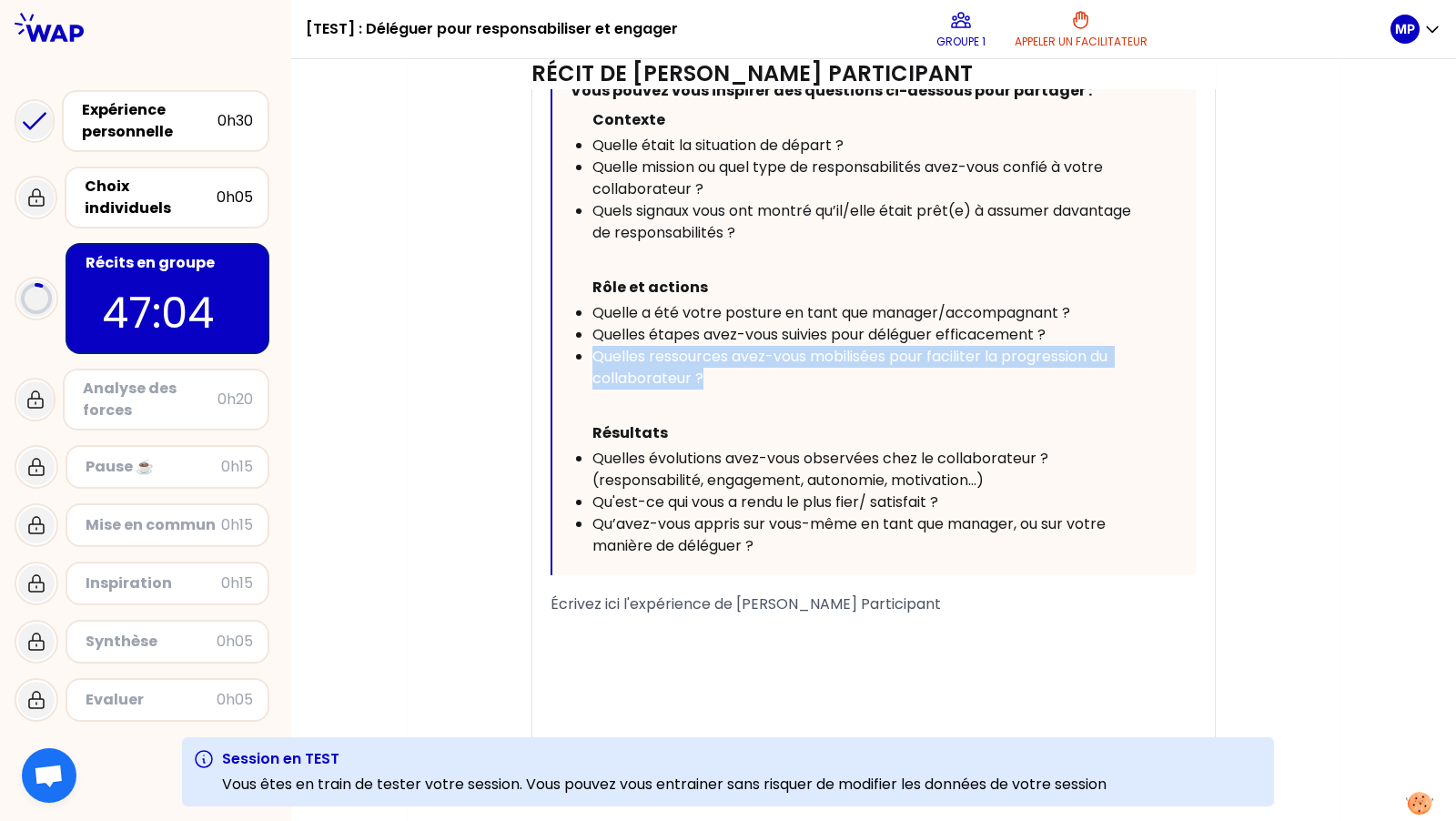
scroll to position [822, 0]
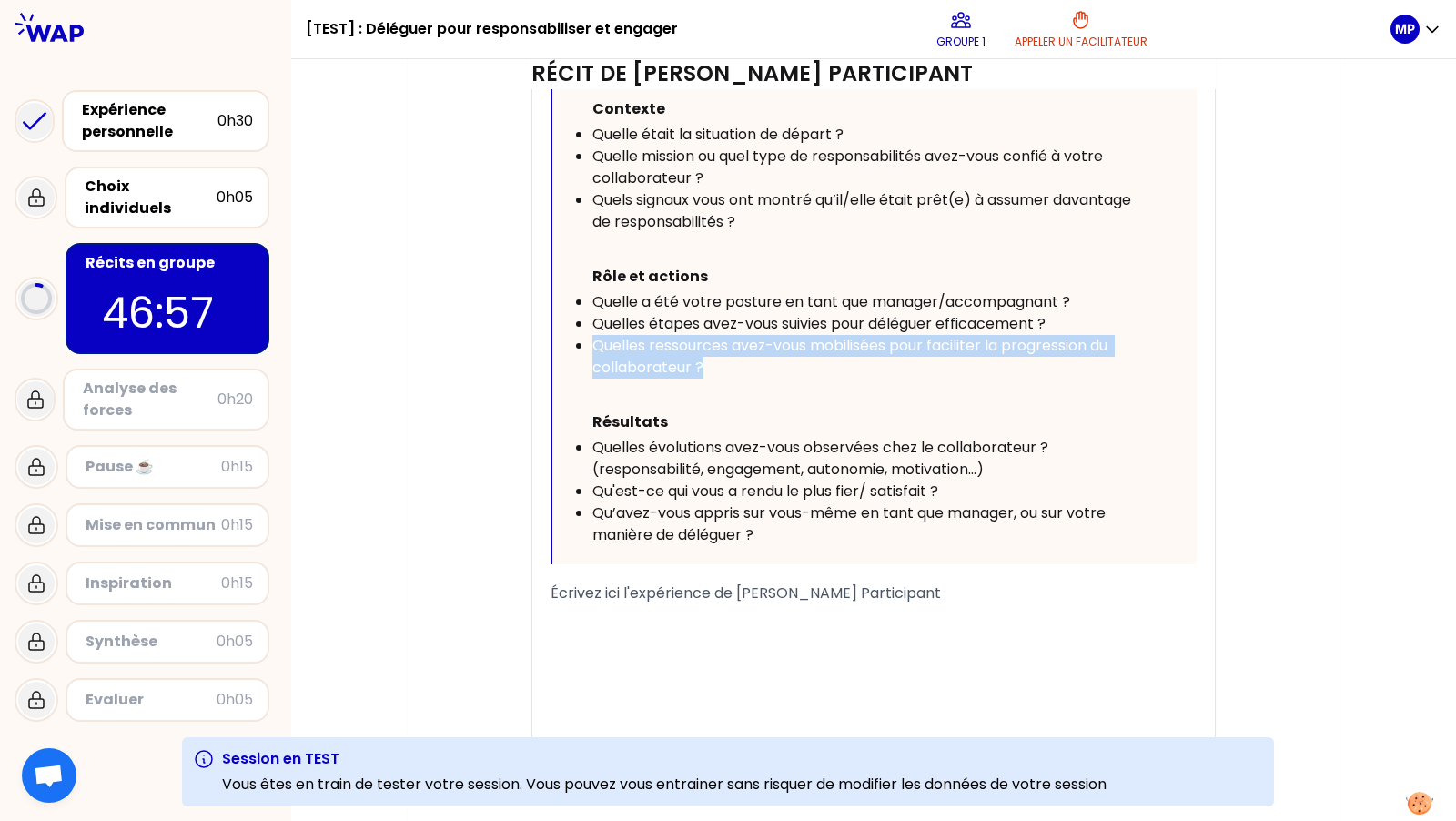
click at [913, 639] on div "﻿" at bounding box center [873, 637] width 646 height 22
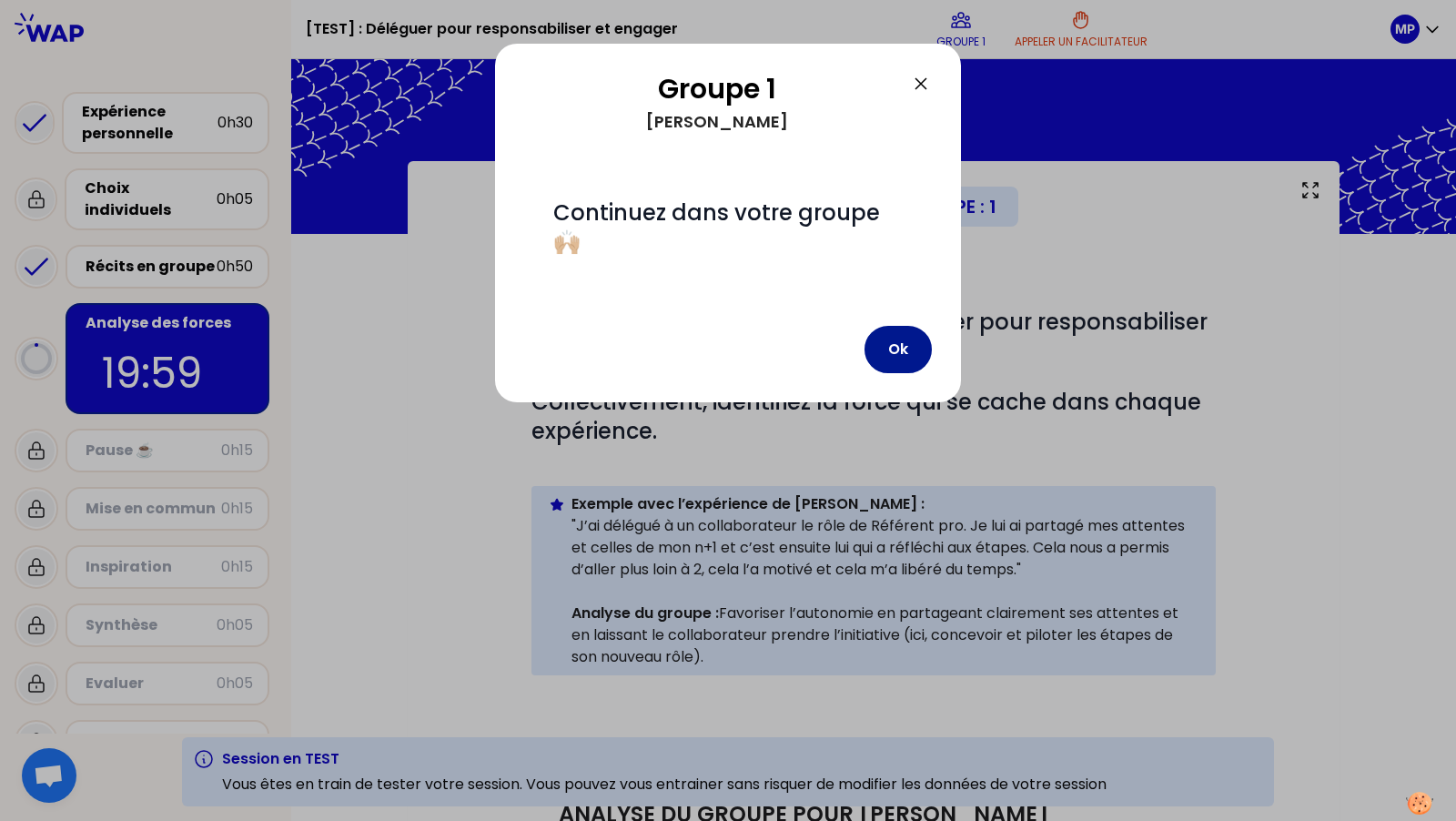
click at [900, 326] on button "Ok" at bounding box center [898, 350] width 68 height 48
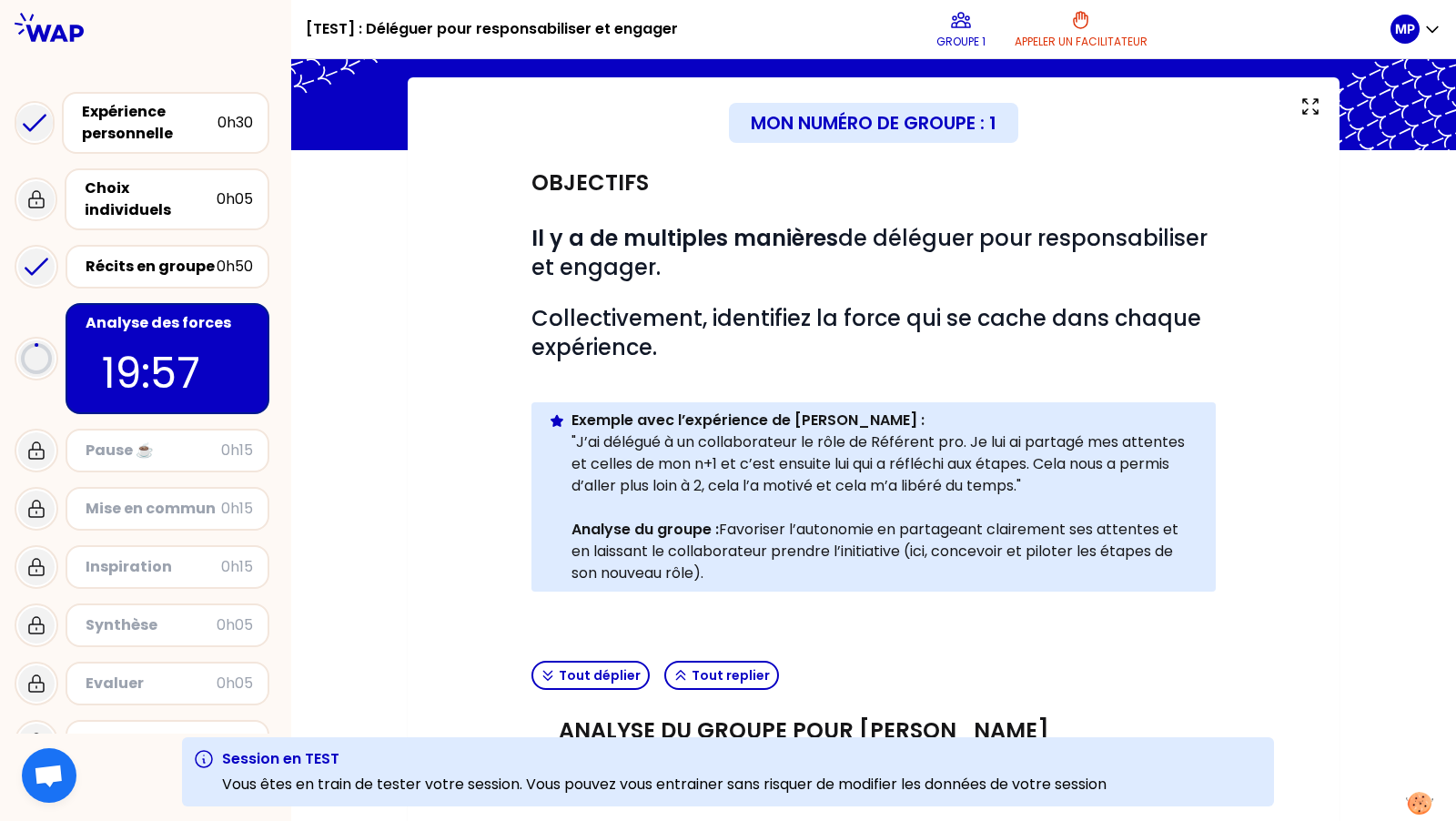
scroll to position [90, 0]
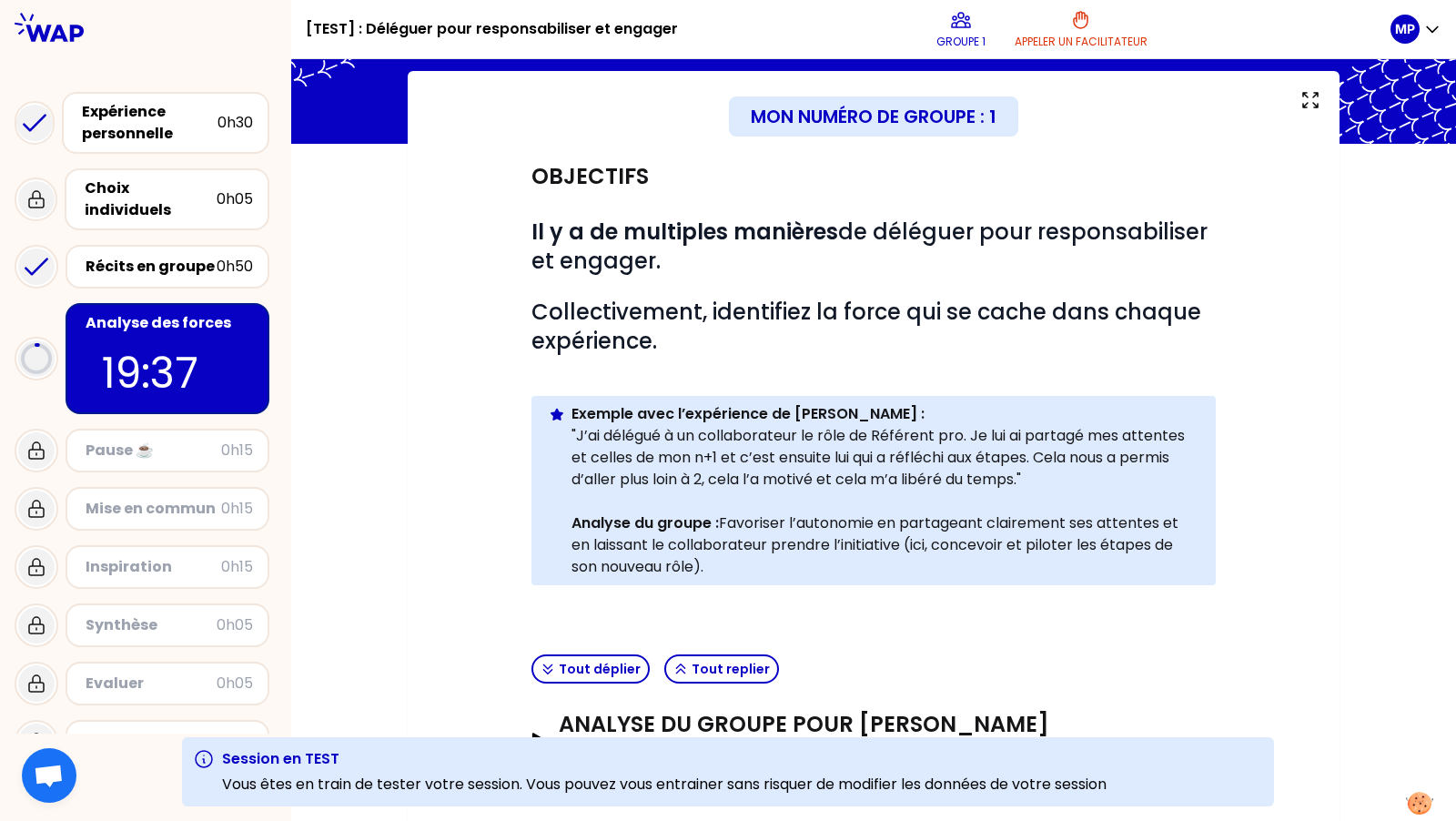
drag, startPoint x: 907, startPoint y: 540, endPoint x: 941, endPoint y: 570, distance: 45.3
click at [941, 570] on p "Analyse du groupe : Favoriser l’autonomie en partageant clairement ses attentes…" at bounding box center [886, 544] width 630 height 66
click at [928, 555] on p "Analyse du groupe : Favoriser l’autonomie en partageant clairement ses attentes…" at bounding box center [886, 544] width 630 height 66
drag, startPoint x: 906, startPoint y: 544, endPoint x: 945, endPoint y: 564, distance: 43.8
click at [945, 564] on p "Analyse du groupe : Favoriser l’autonomie en partageant clairement ses attentes…" at bounding box center [886, 544] width 630 height 66
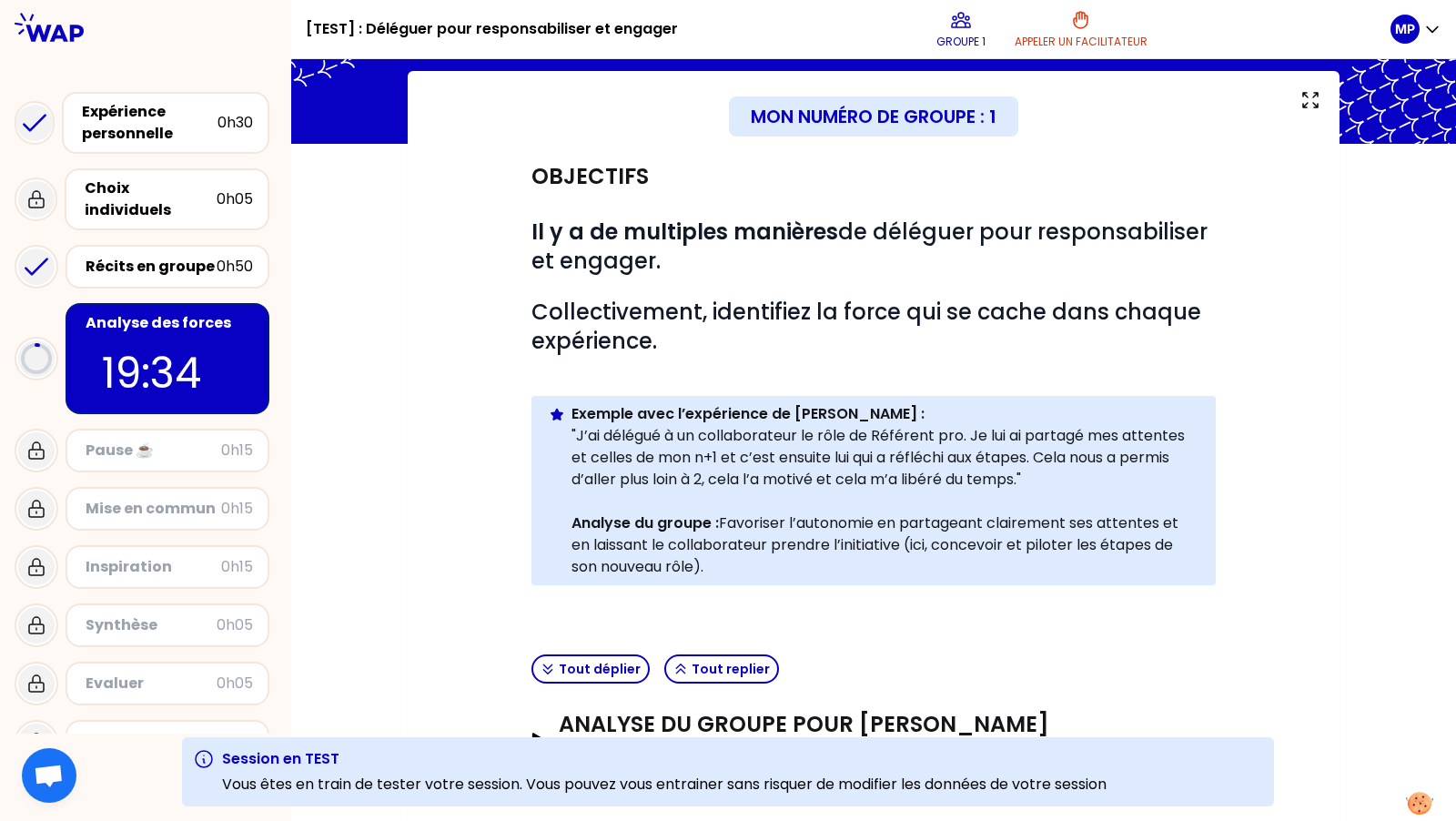
drag, startPoint x: 905, startPoint y: 544, endPoint x: 962, endPoint y: 570, distance: 62.6
click at [962, 570] on p "Analyse du groupe : Favoriser l’autonomie en partageant clairement ses attentes…" at bounding box center [886, 544] width 630 height 66
drag, startPoint x: 911, startPoint y: 545, endPoint x: 994, endPoint y: 568, distance: 86.1
click at [994, 568] on p "Analyse du groupe : Favoriser l’autonomie en partageant clairement ses attentes…" at bounding box center [886, 544] width 630 height 66
click at [908, 548] on p "Analyse du groupe : Favoriser l’autonomie en partageant clairement ses attentes…" at bounding box center [886, 544] width 630 height 66
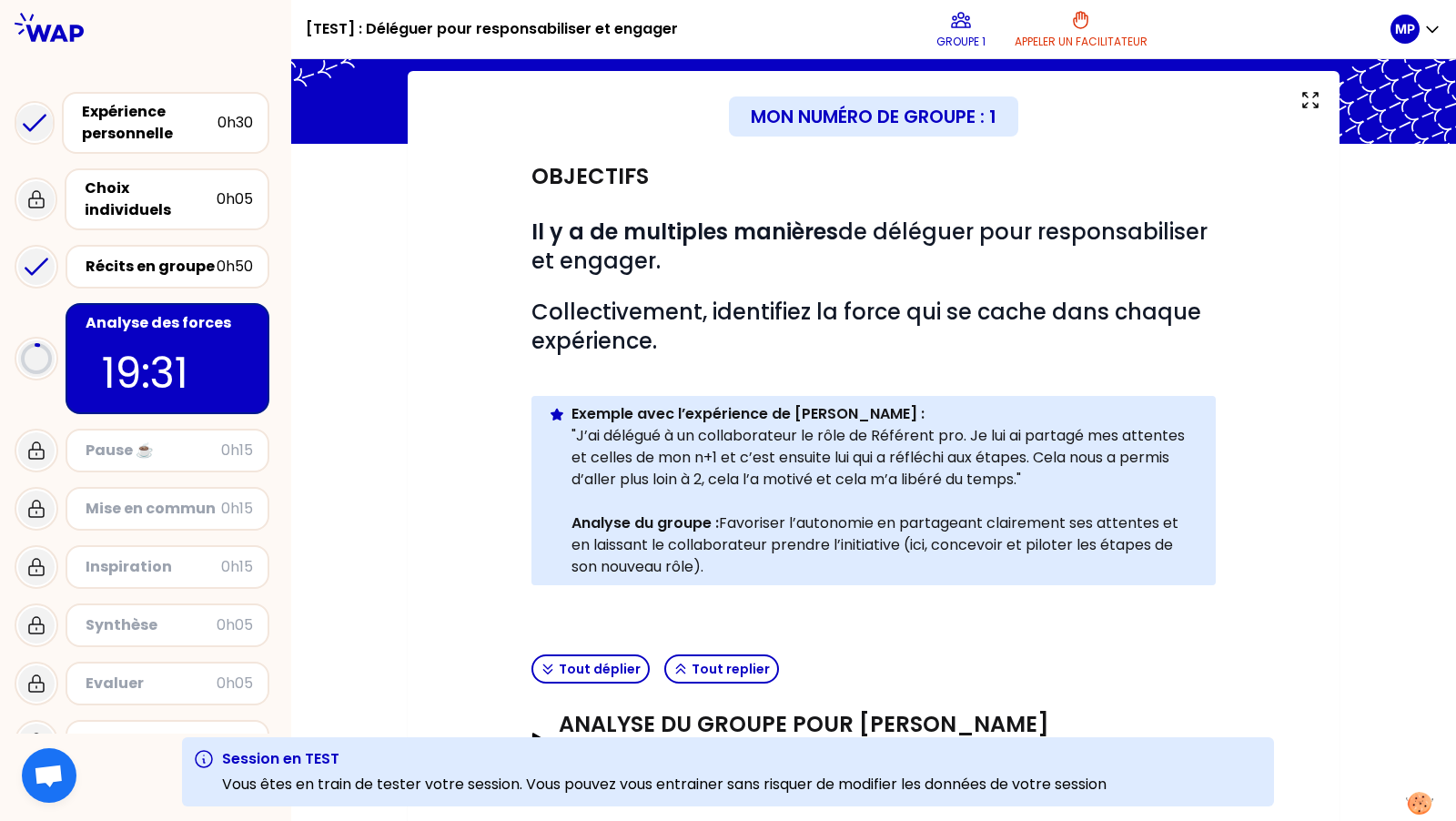
drag, startPoint x: 909, startPoint y: 546, endPoint x: 941, endPoint y: 565, distance: 37.2
click at [941, 565] on p "Analyse du groupe : Favoriser l’autonomie en partageant clairement ses attentes…" at bounding box center [886, 544] width 630 height 66
click at [851, 720] on h3 "ANALYSE DU GROUPE POUR Marie-Solveig Participant" at bounding box center [855, 739] width 593 height 58
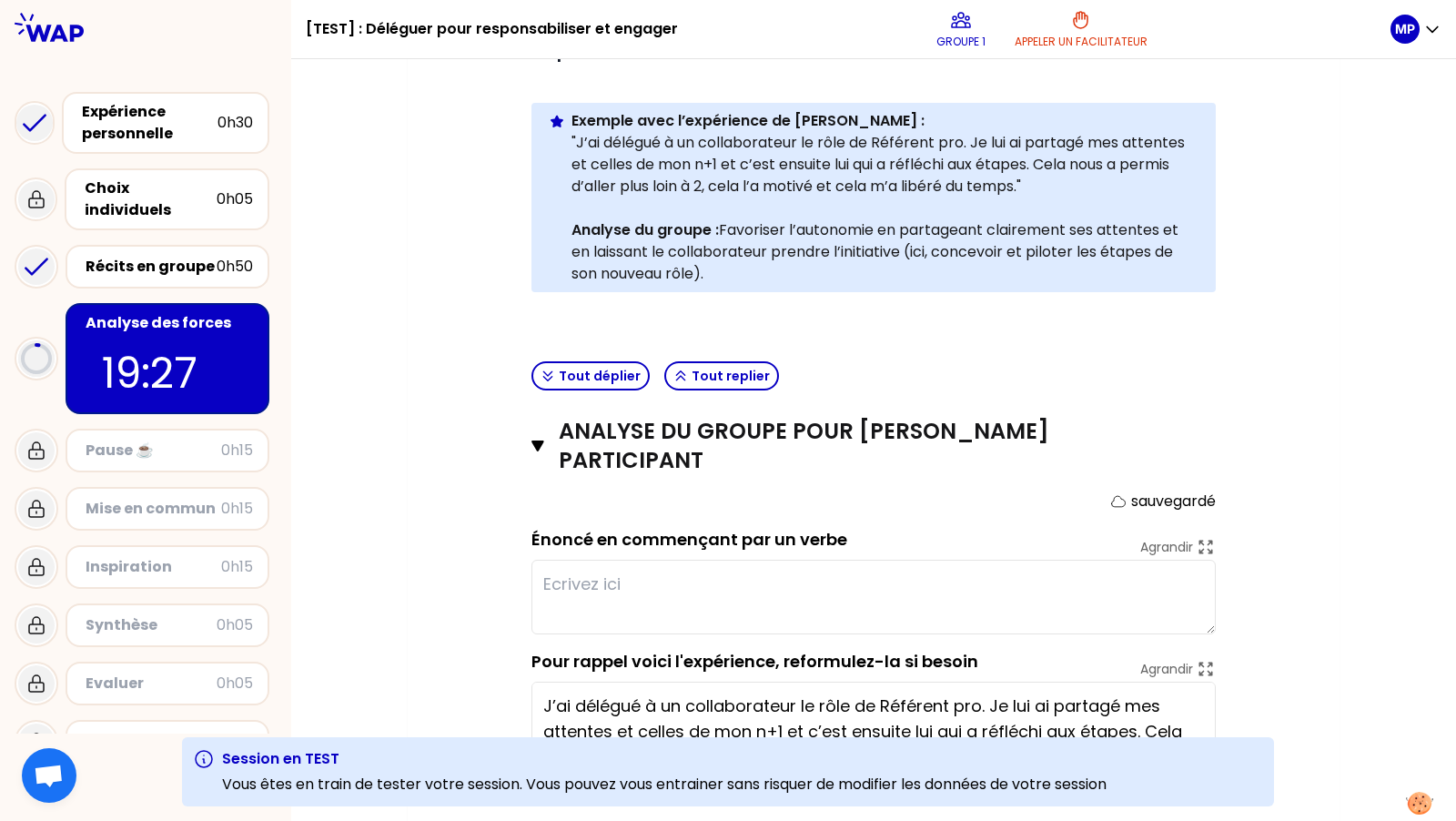
click at [772, 596] on textarea at bounding box center [873, 597] width 685 height 74
type textarea "test"
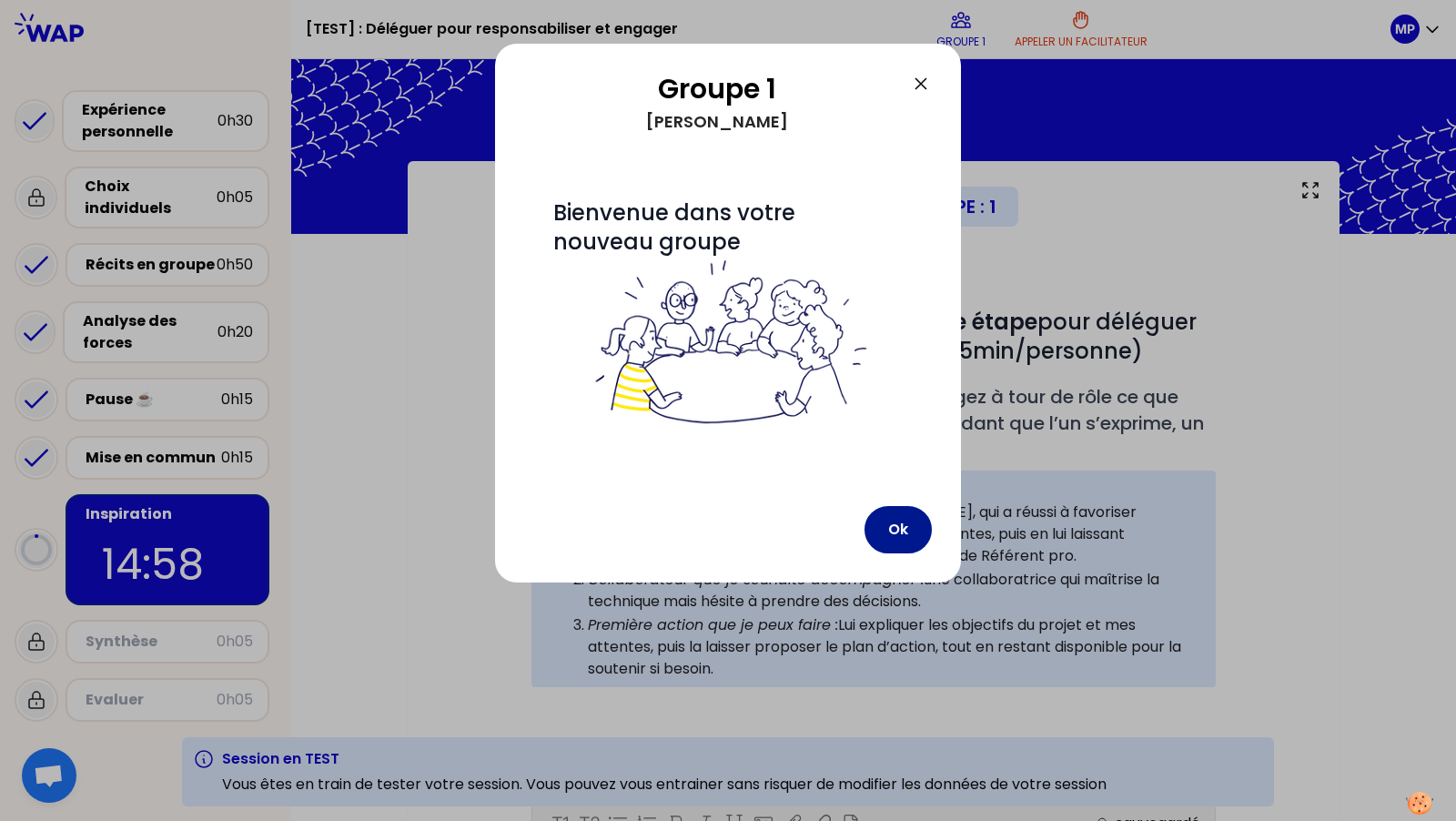
click at [892, 529] on button "Ok" at bounding box center [898, 530] width 68 height 48
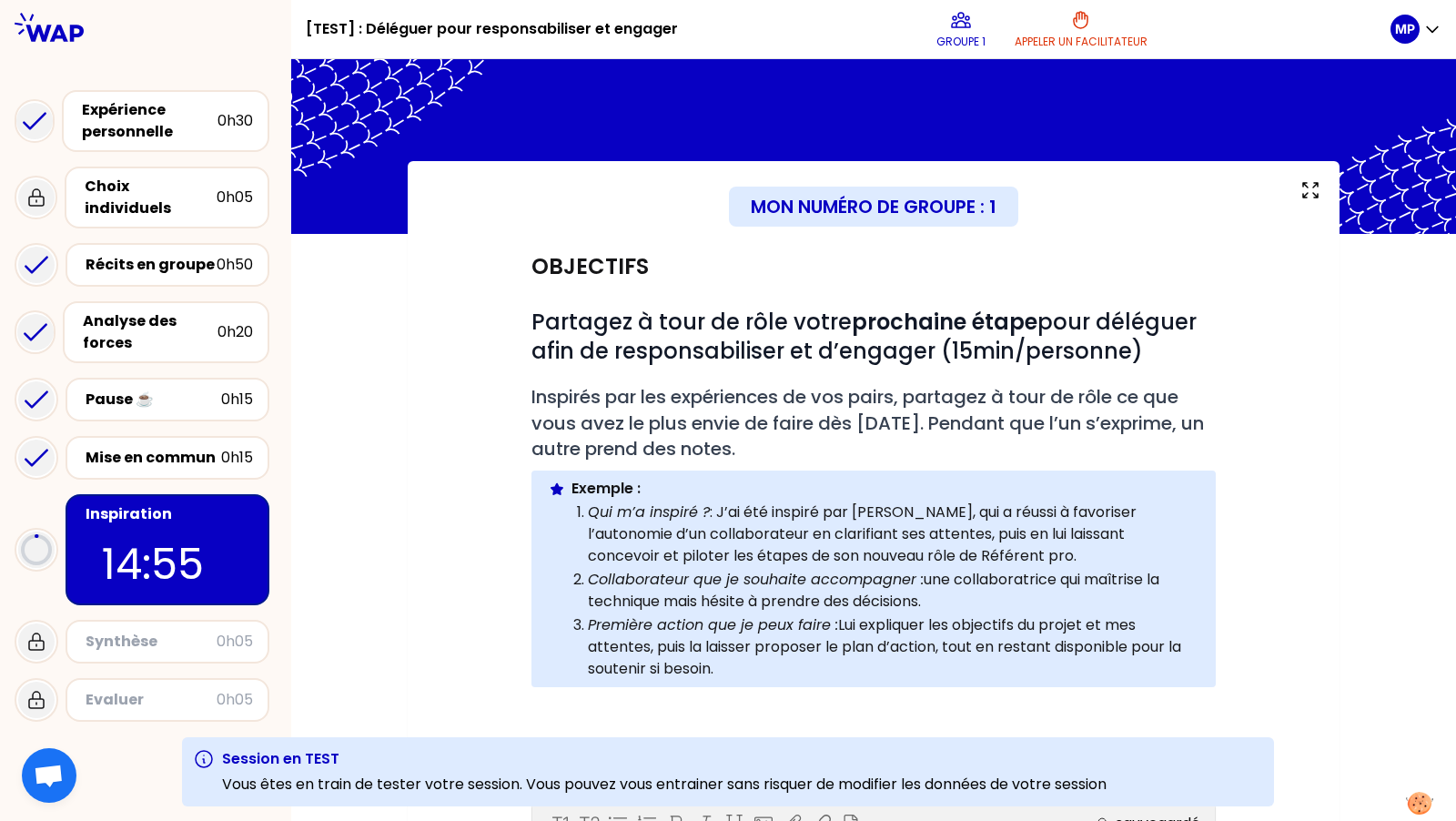
click at [815, 567] on li "Collaborateur que je souhaite accompagner : une collaboratrice qui maîtrise la …" at bounding box center [893, 590] width 611 height 46
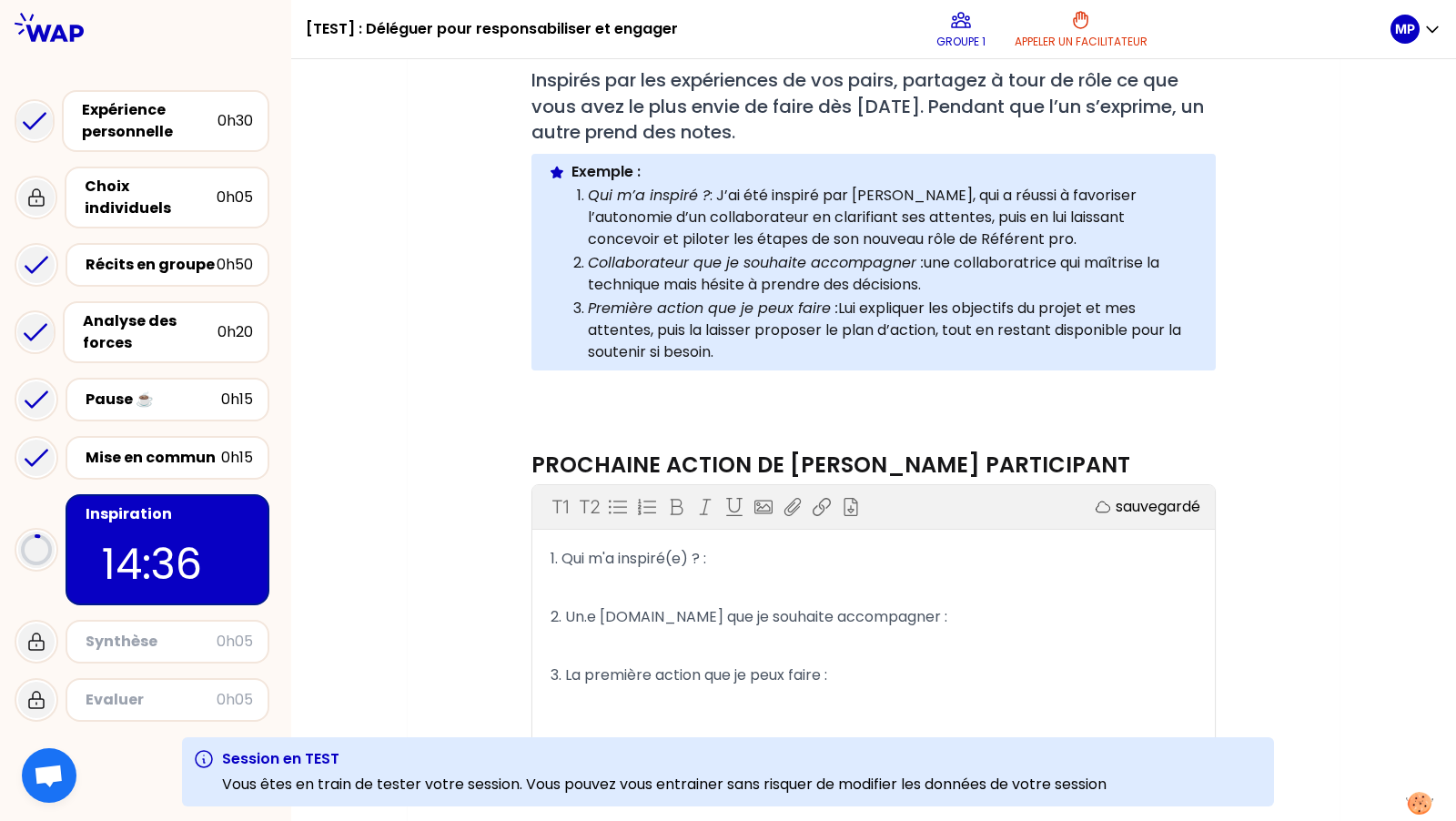
scroll to position [319, 0]
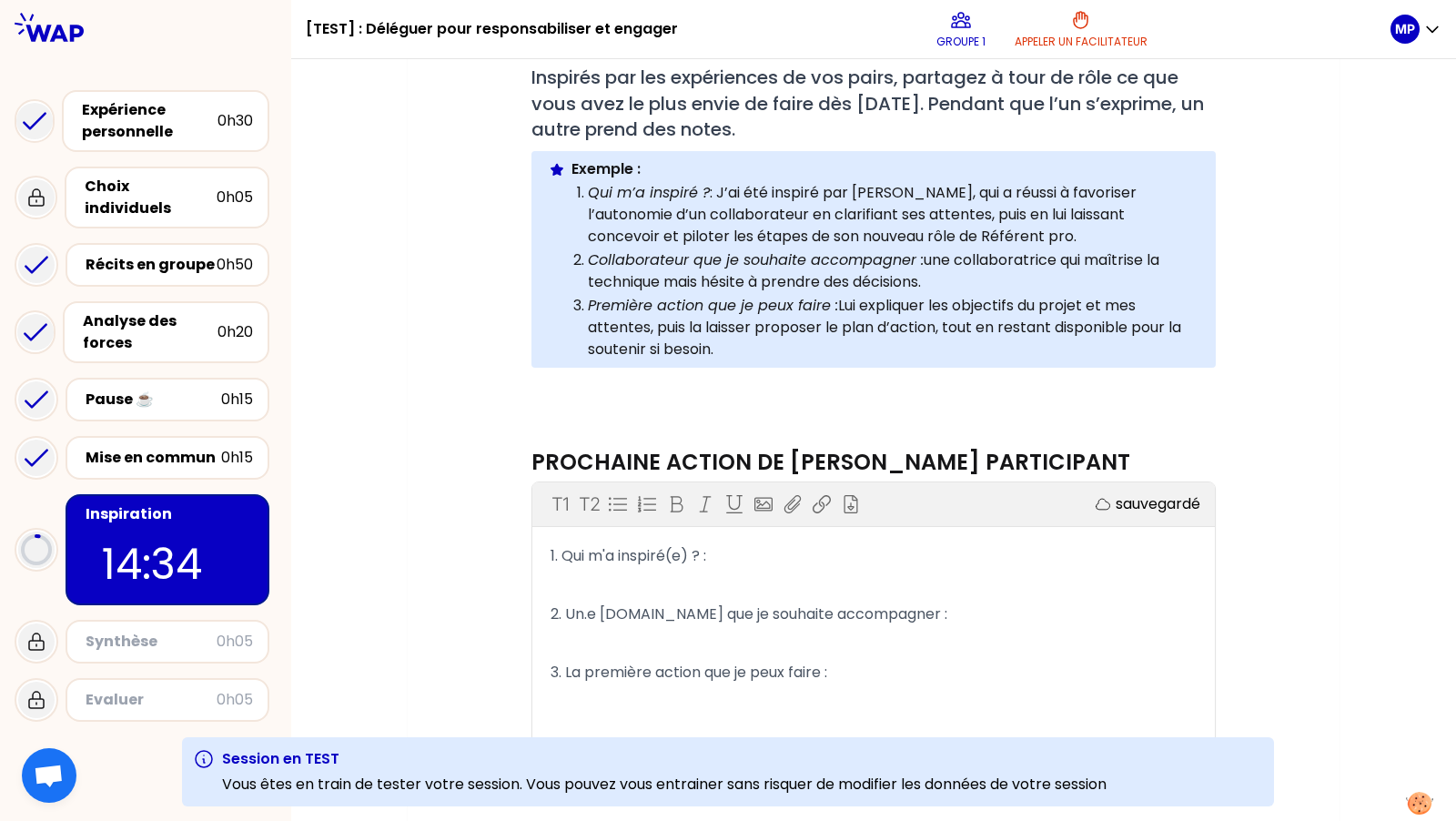
click at [815, 565] on p "1. Qui m'a inspiré(e) ? :" at bounding box center [873, 556] width 646 height 30
click at [1044, 623] on p "2. Un.e collaborateur.ice que je souhaite accompagner :" at bounding box center [873, 614] width 646 height 30
click at [990, 682] on p "3. La première action que je peux faire :" at bounding box center [873, 672] width 646 height 30
click at [1017, 647] on p "﻿" at bounding box center [873, 644] width 646 height 30
click at [820, 215] on p "Qui m’a inspiré ? : J’ai été inspiré par Laure, qui a réussi à favoriser l’auto…" at bounding box center [893, 215] width 611 height 66
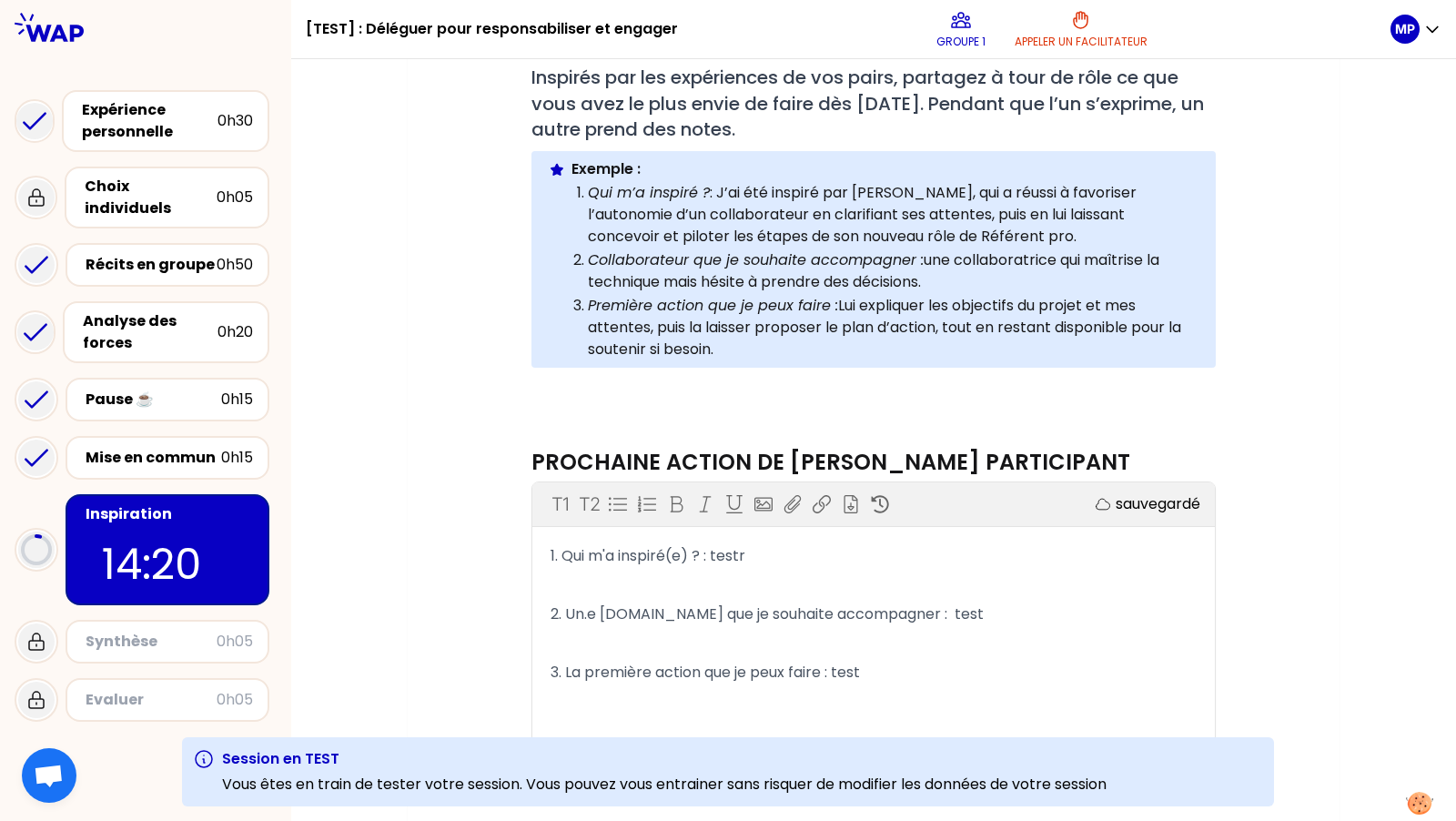
click at [820, 215] on p "Qui m’a inspiré ? : J’ai été inspiré par Laure, qui a réussi à favoriser l’auto…" at bounding box center [893, 215] width 611 height 66
